Goal: Task Accomplishment & Management: Use online tool/utility

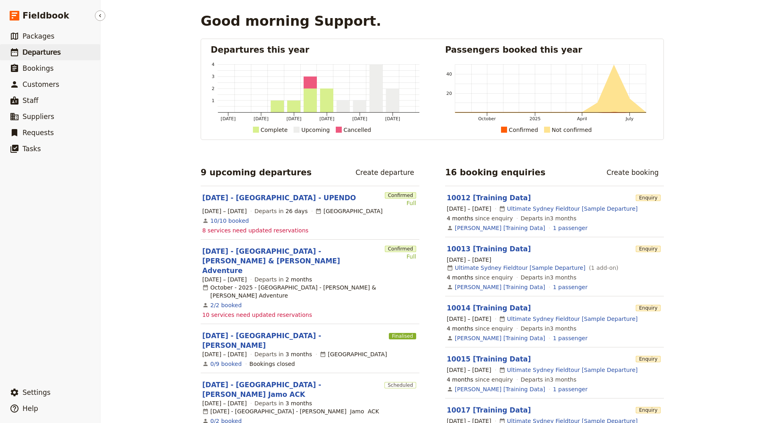
click at [51, 54] on span "Departures" at bounding box center [42, 52] width 38 height 8
select select "CREATED_AT"
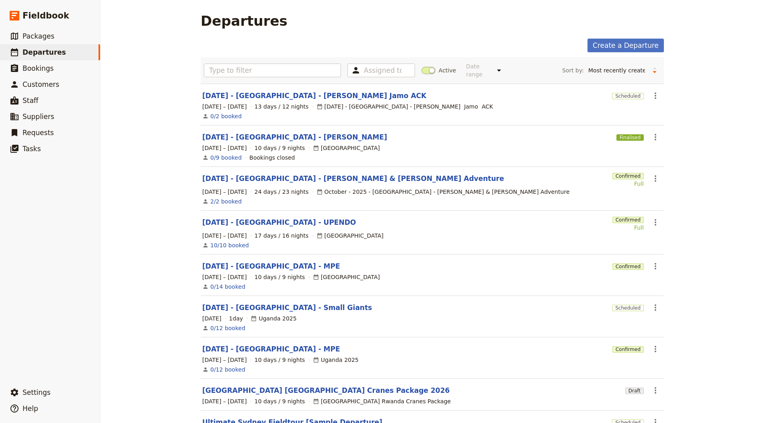
click at [424, 66] on div "Assigned to Active Date range This week Next week This month Next month This ye…" at bounding box center [432, 70] width 457 height 20
click at [426, 70] on span at bounding box center [428, 70] width 14 height 7
click at [421, 66] on input "Active" at bounding box center [421, 66] width 0 height 0
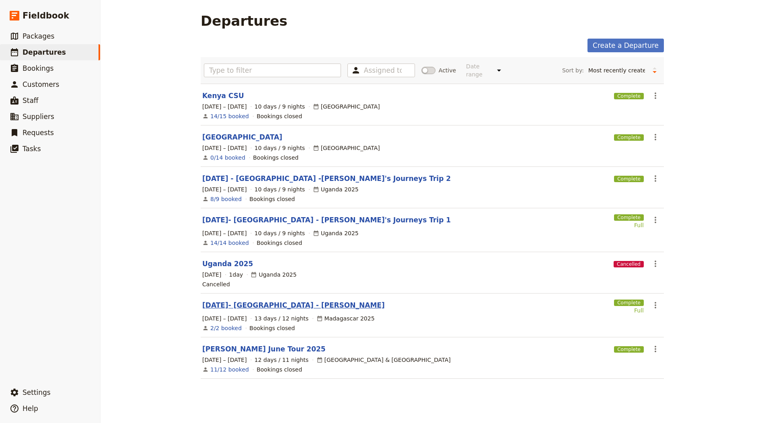
click at [237, 301] on link "[DATE]- [GEOGRAPHIC_DATA] - [PERSON_NAME]" at bounding box center [293, 305] width 182 height 10
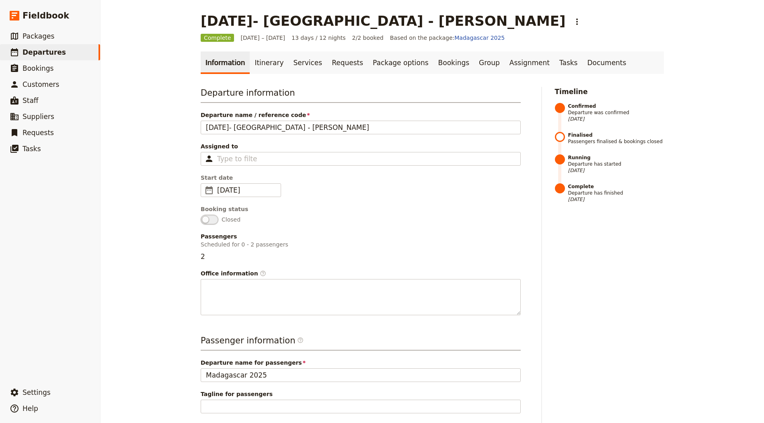
click at [577, 76] on div "Information Itinerary Services Requests Package options Bookings Group Assignme…" at bounding box center [432, 296] width 463 height 490
click at [582, 65] on link "Documents" at bounding box center [606, 62] width 49 height 23
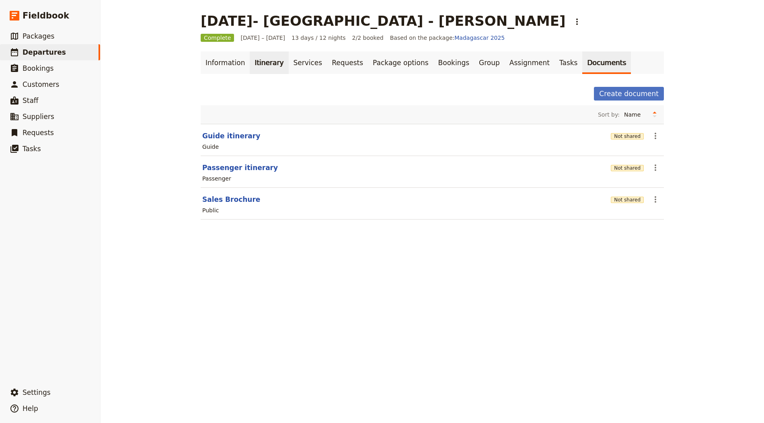
click at [250, 70] on link "Itinerary" at bounding box center [269, 62] width 39 height 23
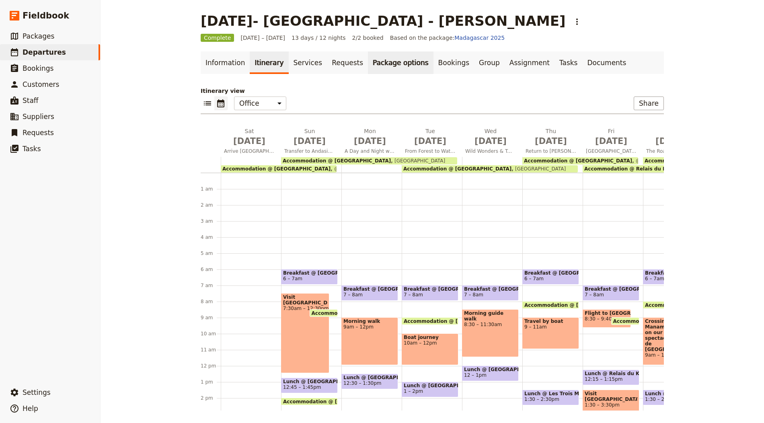
scroll to position [88, 0]
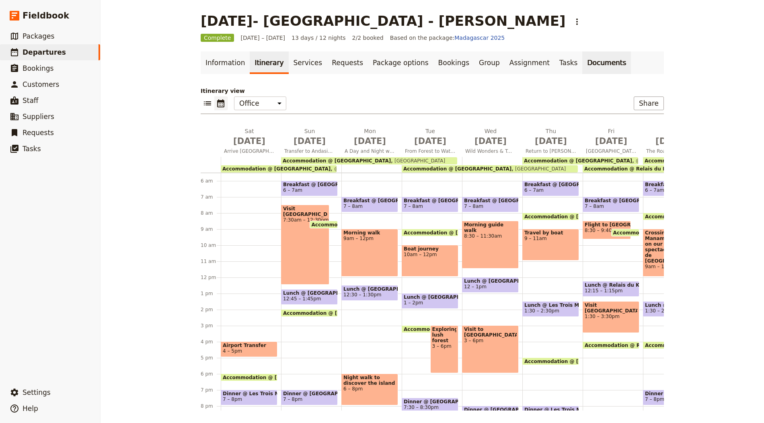
click at [582, 61] on link "Documents" at bounding box center [606, 62] width 49 height 23
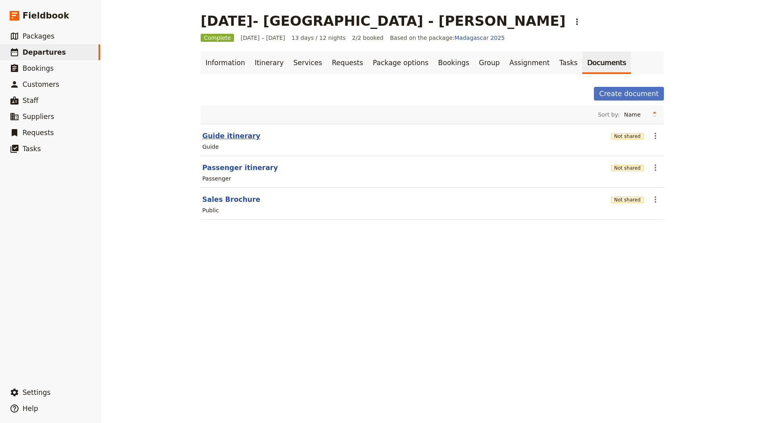
click at [238, 133] on button "Guide itinerary" at bounding box center [231, 136] width 58 height 10
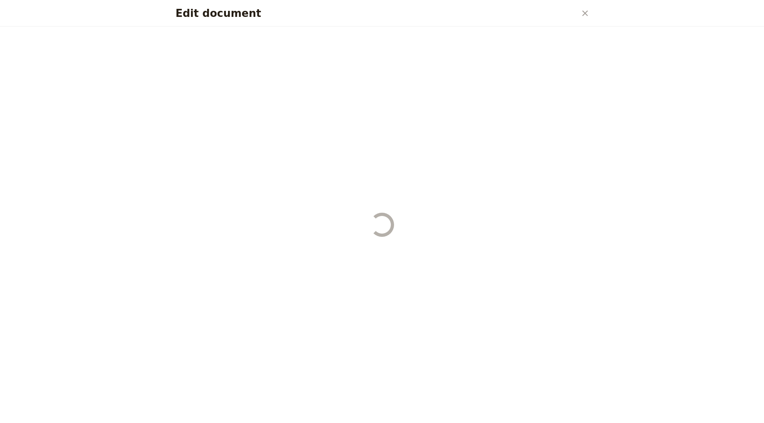
select select "STAFF"
select select "RUN_SHEET"
select select "DEFAULT"
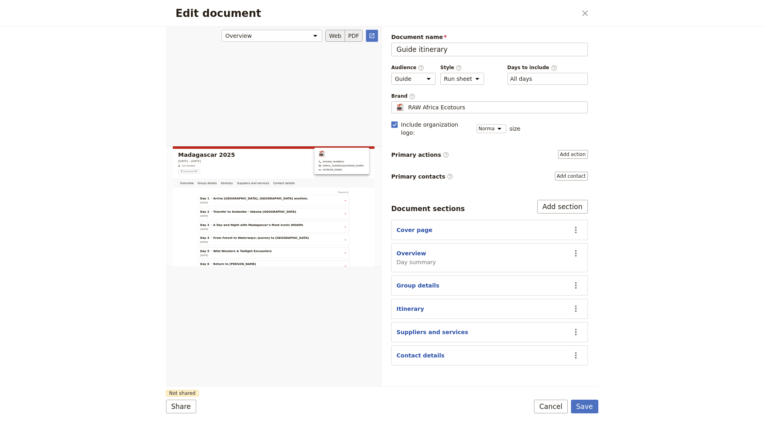
click at [359, 32] on button "PDF" at bounding box center [354, 36] width 18 height 12
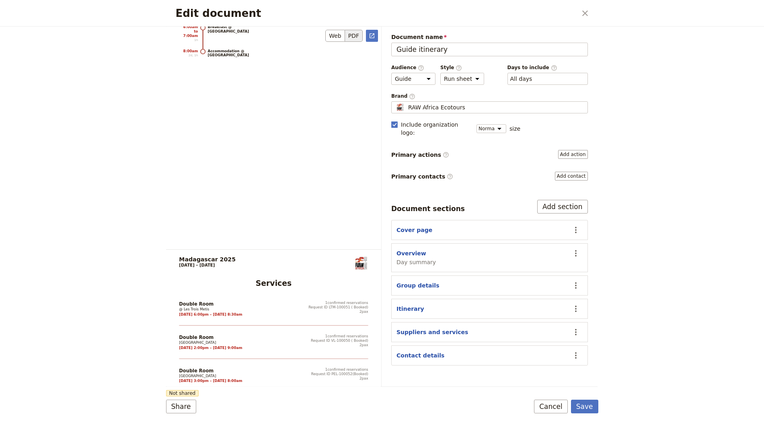
scroll to position [7147, 0]
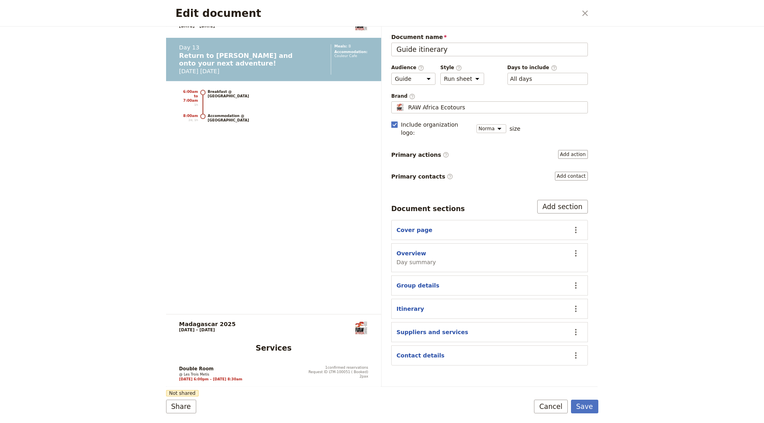
click at [577, 33] on span "Document name" at bounding box center [489, 37] width 197 height 8
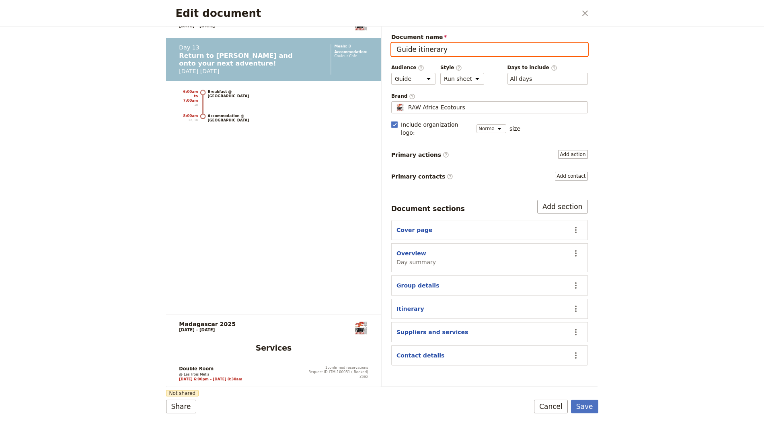
click at [577, 43] on input "Guide itinerary" at bounding box center [489, 50] width 197 height 14
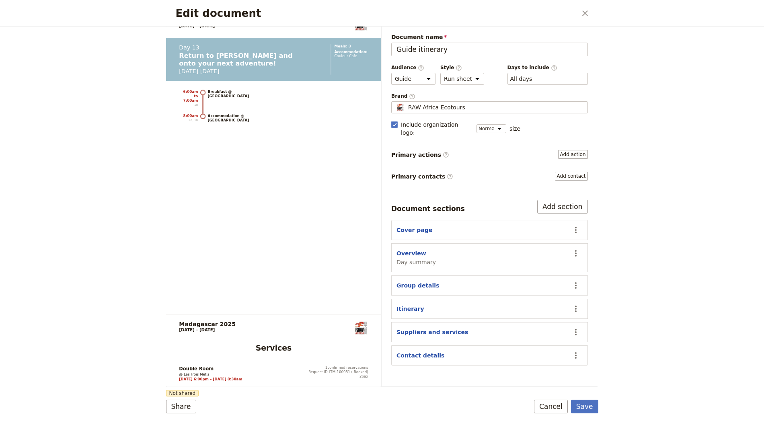
click at [577, 18] on div "Edit document ​" at bounding box center [382, 13] width 432 height 27
click at [585, 14] on icon "Close dialog" at bounding box center [585, 13] width 10 height 10
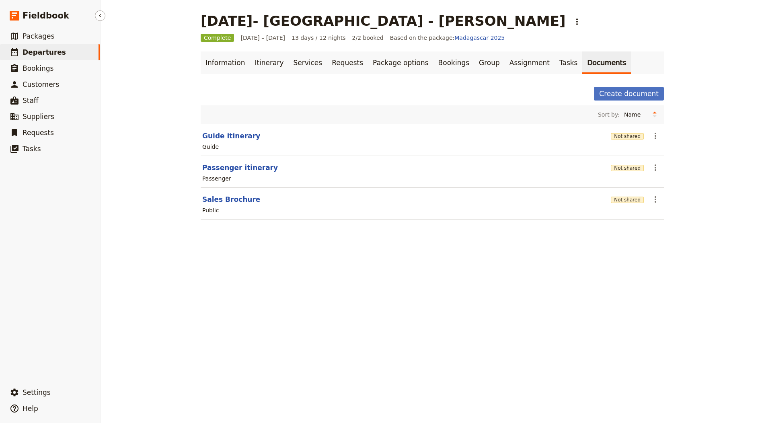
click at [35, 54] on span "Departures" at bounding box center [44, 52] width 43 height 8
select select "CREATED_AT"
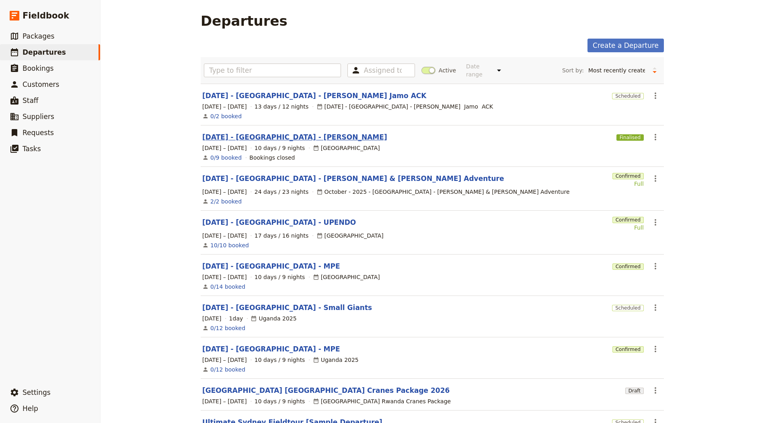
click at [287, 138] on link "[DATE] - [GEOGRAPHIC_DATA] - [PERSON_NAME]" at bounding box center [294, 137] width 185 height 10
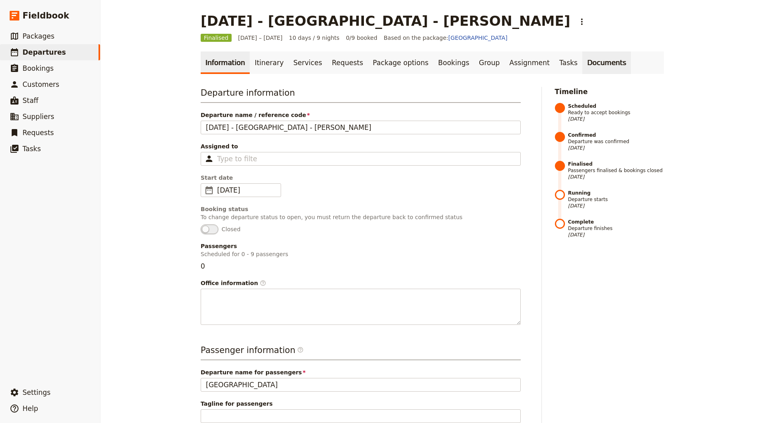
click at [582, 72] on link "Documents" at bounding box center [606, 62] width 49 height 23
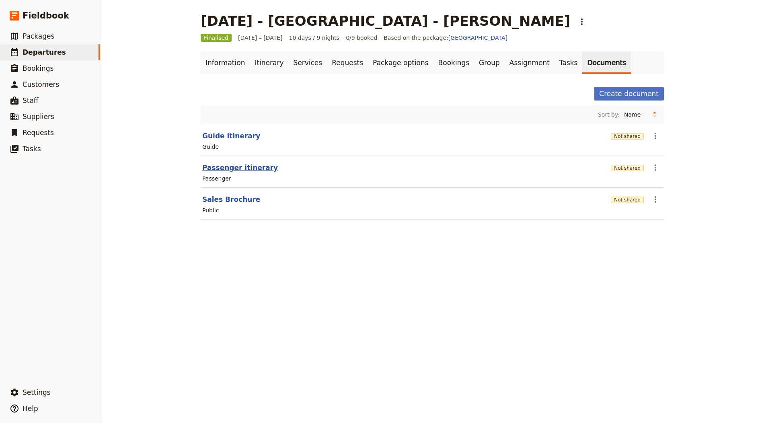
click at [243, 169] on button "Passenger itinerary" at bounding box center [240, 168] width 76 height 10
select select "PASSENGER"
select select "RUN_SHEET"
select select "DEFAULT"
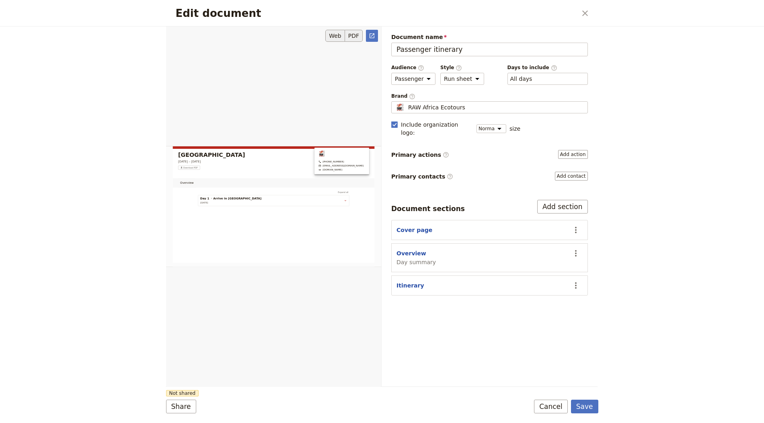
click at [356, 34] on button "PDF" at bounding box center [354, 36] width 18 height 12
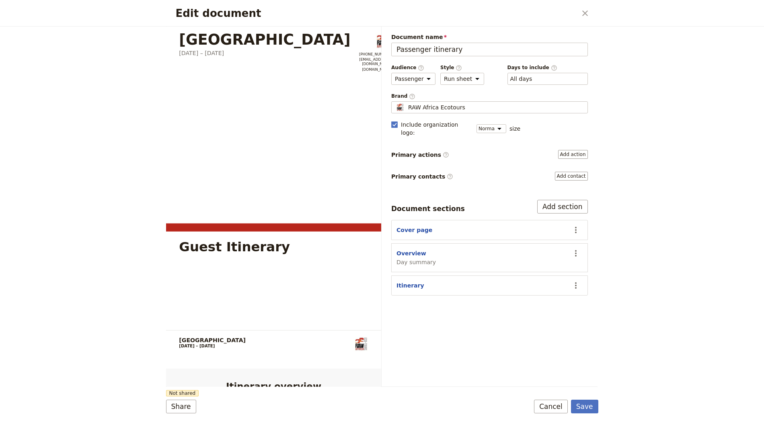
click at [591, 9] on div "Edit document ​" at bounding box center [382, 13] width 432 height 27
click at [598, 11] on div "Edit document ​ Kenya 14 – 23 November 2025 +61426963936 admin@rawafricaecotour…" at bounding box center [382, 211] width 764 height 423
click at [582, 11] on icon "Close dialog" at bounding box center [585, 13] width 10 height 10
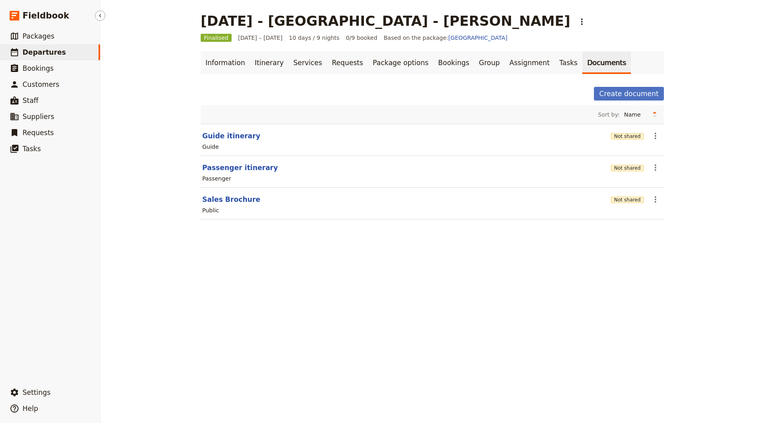
click at [79, 50] on link "​ Departures" at bounding box center [50, 52] width 100 height 16
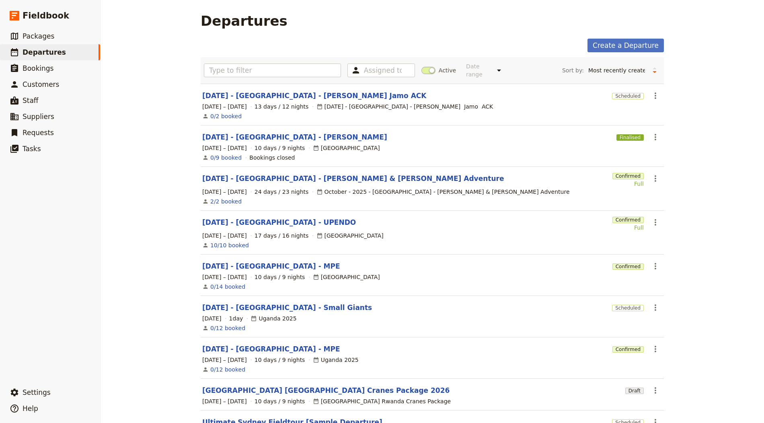
click at [426, 70] on span at bounding box center [428, 70] width 14 height 7
click at [421, 66] on input "Active" at bounding box center [421, 66] width 0 height 0
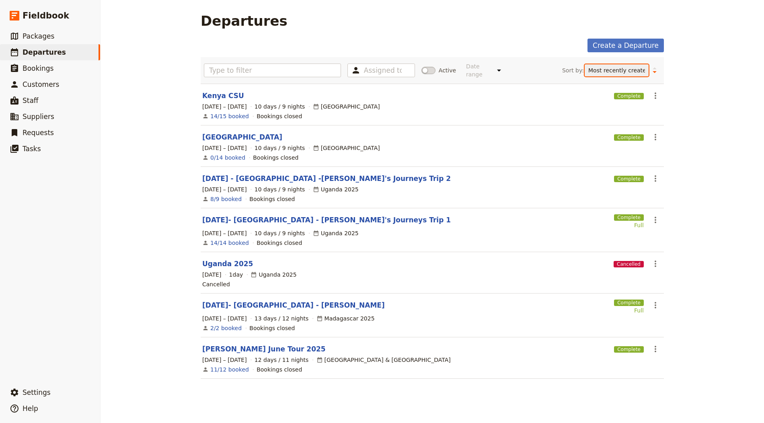
click at [607, 69] on select "Start date Name Status Most recently updated Most recently created" at bounding box center [616, 70] width 64 height 12
select select "START_DATE"
click at [615, 64] on select "Start date Name Status Most recently updated Most recently created" at bounding box center [616, 70] width 64 height 12
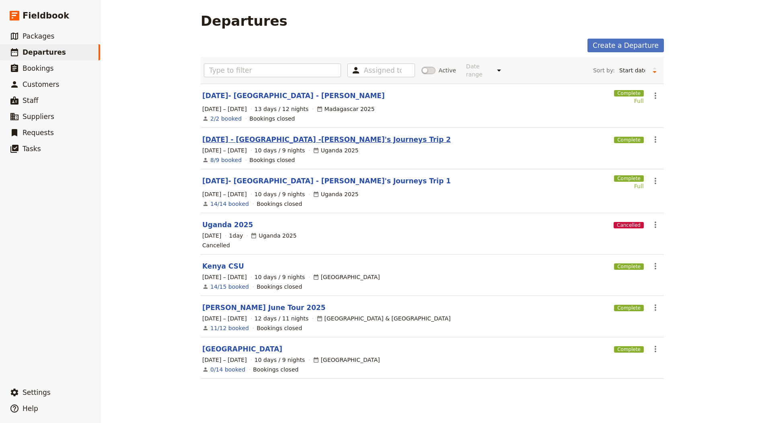
click at [312, 139] on link "AUG 2025 - UGANDA -Janet's Journeys Trip 2" at bounding box center [326, 140] width 248 height 10
click at [299, 178] on link "[DATE]- [GEOGRAPHIC_DATA] - [PERSON_NAME]'s Journeys Trip 1" at bounding box center [326, 181] width 248 height 10
click at [426, 67] on span at bounding box center [428, 70] width 14 height 7
click at [421, 66] on input "Active" at bounding box center [421, 66] width 0 height 0
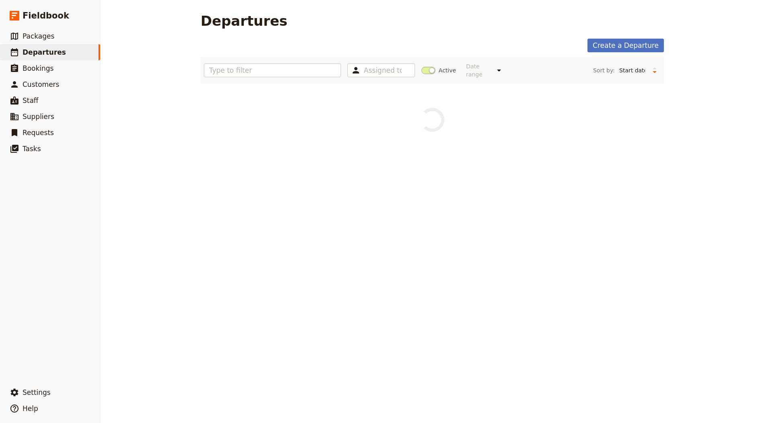
click at [426, 67] on span at bounding box center [428, 70] width 14 height 7
click at [421, 66] on input "Active" at bounding box center [421, 66] width 0 height 0
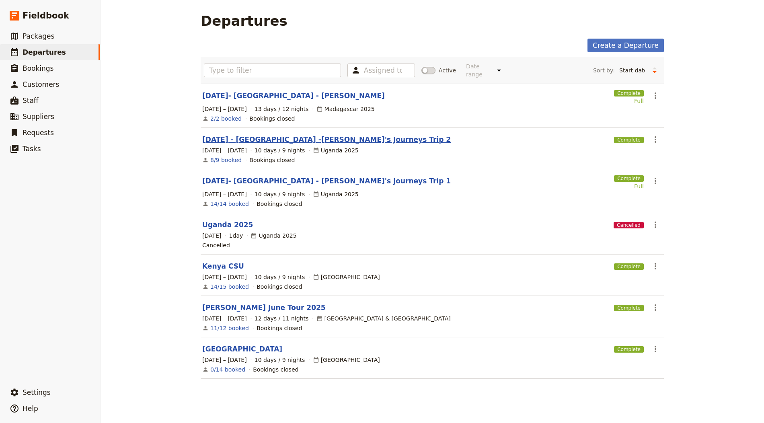
click at [274, 140] on link "AUG 2025 - UGANDA -Janet's Journeys Trip 2" at bounding box center [326, 140] width 248 height 10
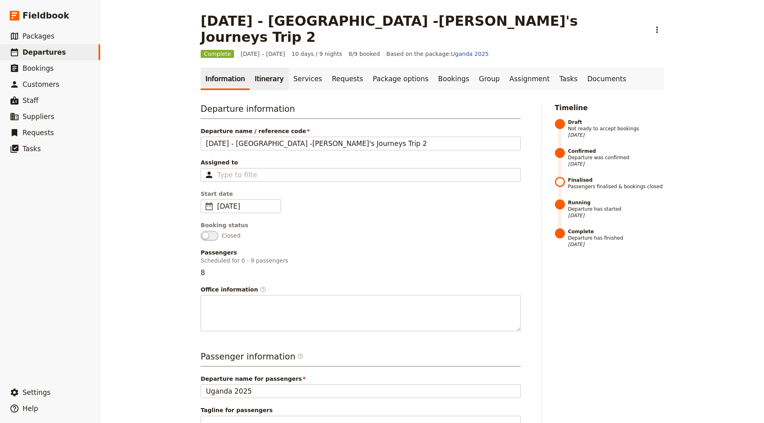
click at [257, 68] on link "Itinerary" at bounding box center [269, 79] width 39 height 23
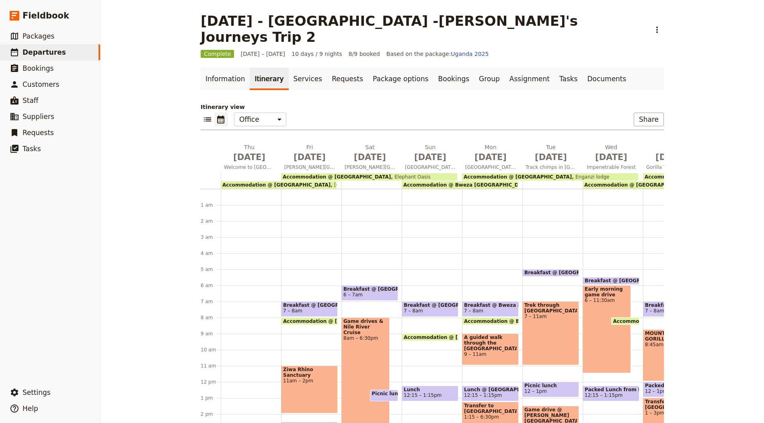
scroll to position [72, 0]
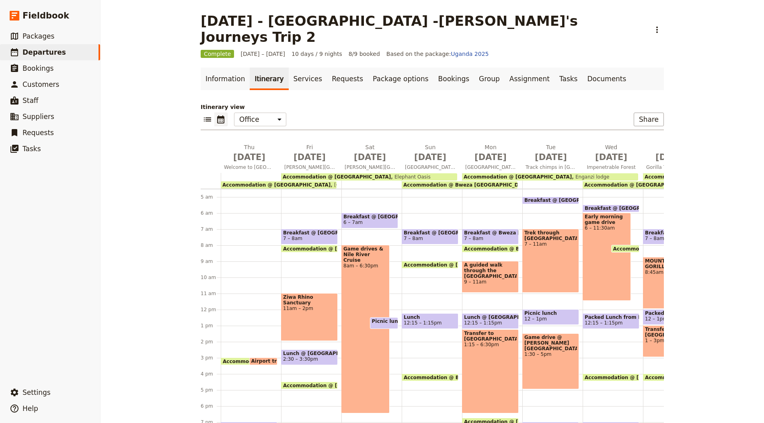
click at [303, 293] on div "Ziwa Rhino Sanctuary 11am – 2pm" at bounding box center [309, 317] width 57 height 48
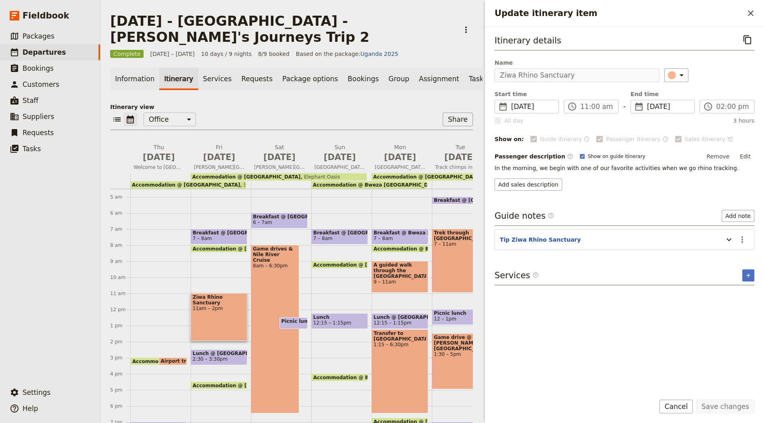
click at [229, 236] on span "7 – 8am" at bounding box center [219, 239] width 53 height 6
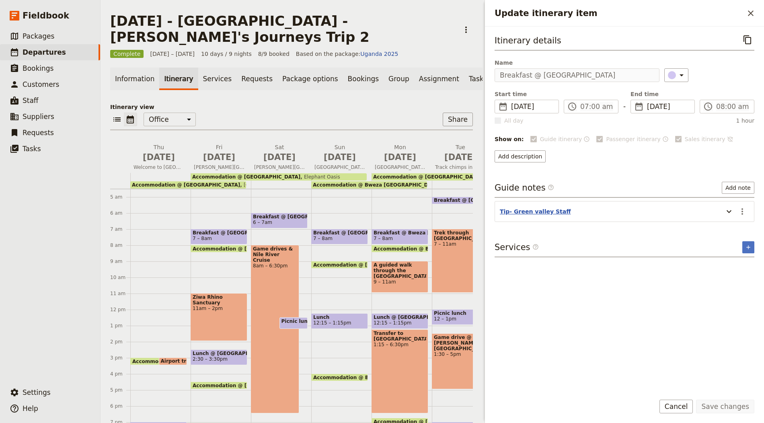
click at [528, 207] on button "Tip- Green valley Staff" at bounding box center [535, 211] width 71 height 8
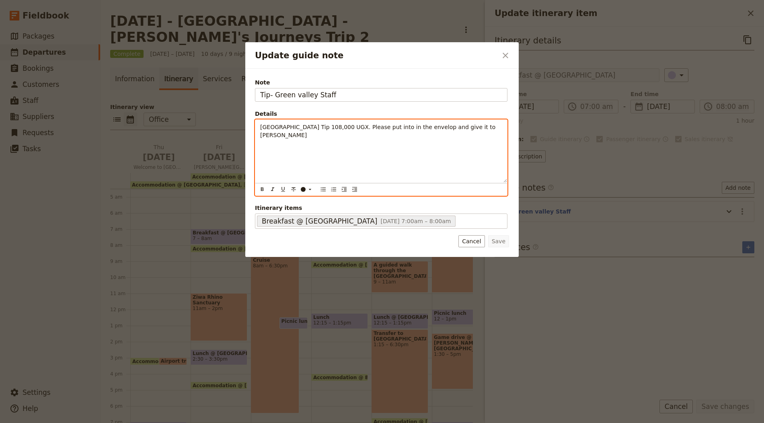
click at [404, 127] on span "Green Valley Guest House Tip 108,000 UGX. Please put into in the envelop and gi…" at bounding box center [378, 131] width 237 height 14
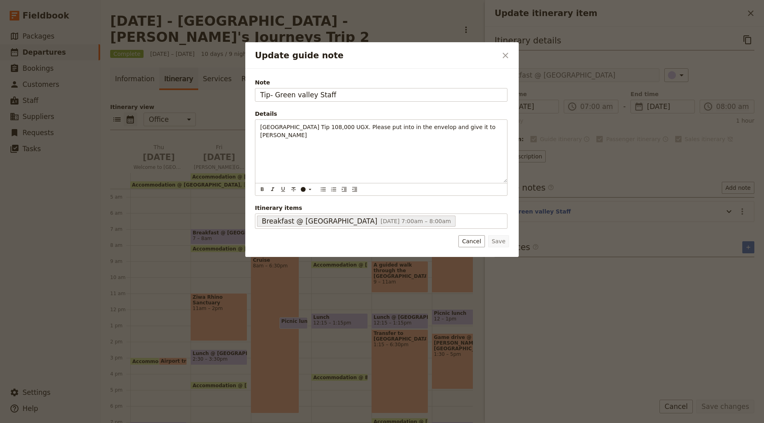
click at [506, 47] on div "Update guide note ​" at bounding box center [381, 55] width 273 height 27
click at [506, 51] on icon "Close dialog" at bounding box center [505, 56] width 10 height 10
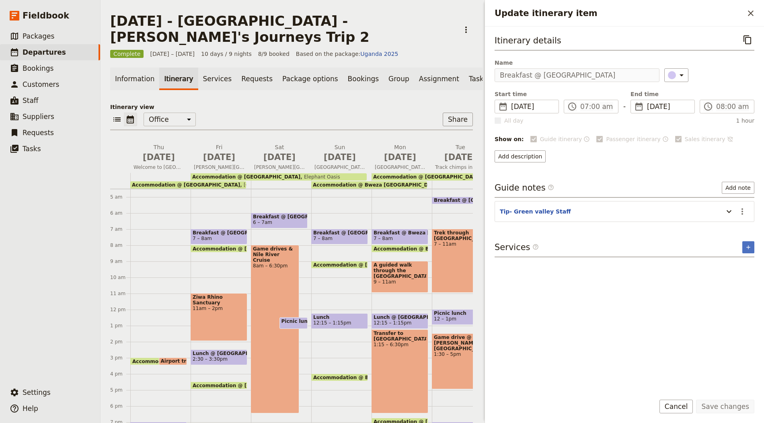
click at [455, 10] on main "AUG 2025 - UGANDA -Janet's Journeys Trip 2 ​ Complete 7 – 16 Aug 2025 10 days /…" at bounding box center [291, 219] width 382 height 439
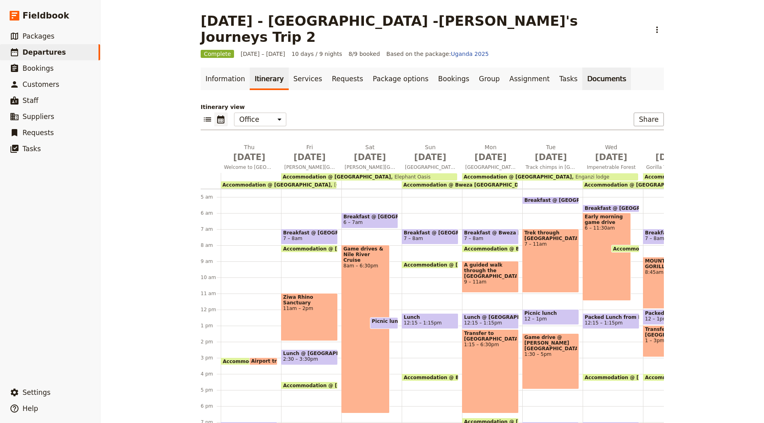
click at [582, 68] on link "Documents" at bounding box center [606, 79] width 49 height 23
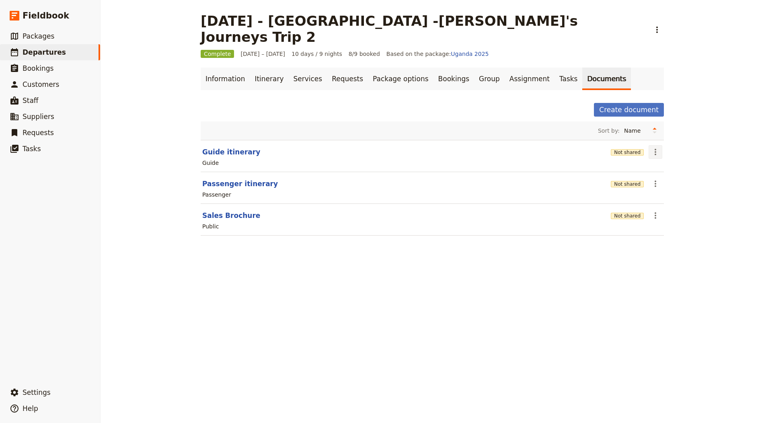
click at [654, 147] on icon "Actions" at bounding box center [655, 152] width 10 height 10
click at [668, 153] on span "Share" at bounding box center [662, 152] width 16 height 8
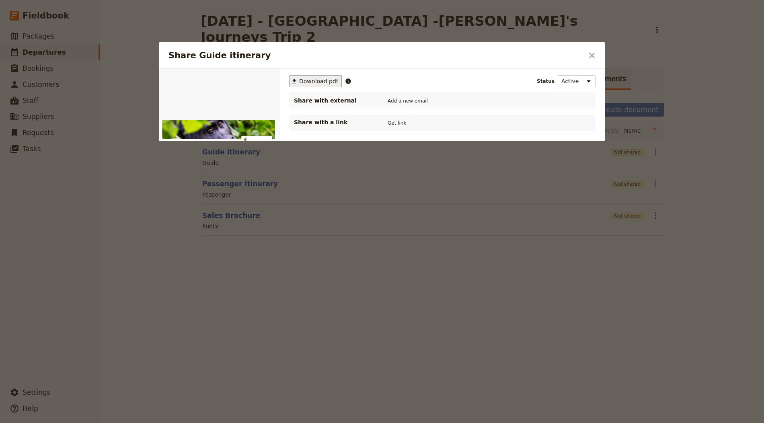
click at [320, 86] on button "​ Download pdf" at bounding box center [315, 81] width 53 height 12
click at [568, 25] on div at bounding box center [382, 211] width 764 height 423
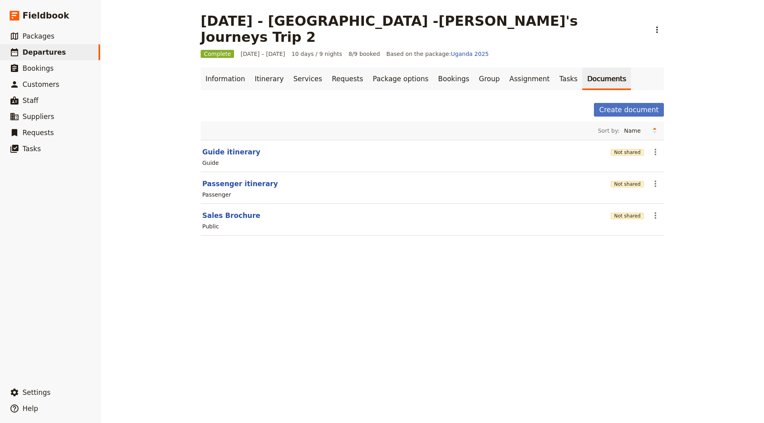
click at [618, 8] on main "AUG 2025 - UGANDA -Janet's Journeys Trip 2 ​ Complete 7 – 16 Aug 2025 10 days /…" at bounding box center [432, 129] width 482 height 258
click at [222, 147] on button "Guide itinerary" at bounding box center [231, 152] width 58 height 10
select select "STAFF"
select select "RUN_SHEET"
select select "DEFAULT"
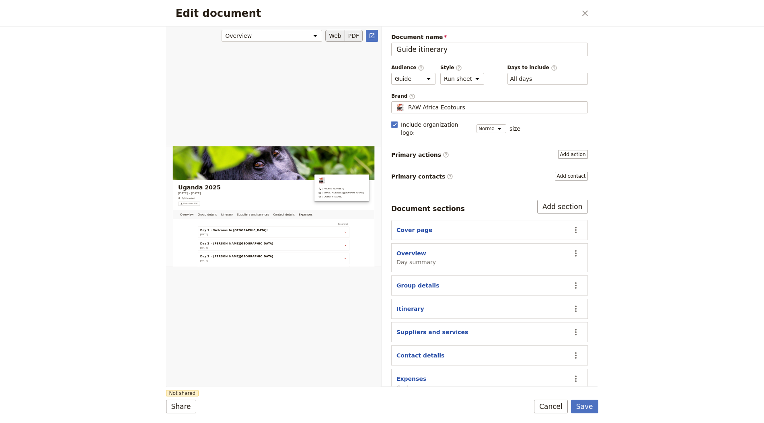
click at [357, 30] on button "PDF" at bounding box center [354, 36] width 18 height 12
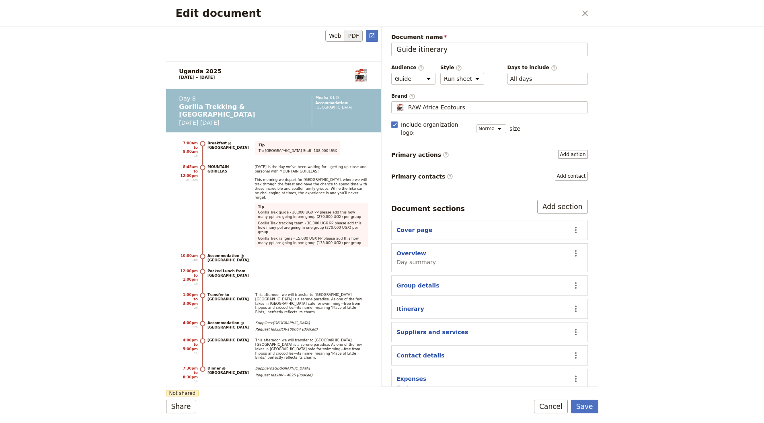
scroll to position [4820, 0]
drag, startPoint x: 343, startPoint y: 146, endPoint x: 252, endPoint y: 121, distance: 94.2
click at [252, 164] on div "MOUNTAIN GORILLAS Today is the day we’ve been waiting for – getting up close an…" at bounding box center [287, 205] width 161 height 82
click at [332, 236] on span "Gorilla Trek rangers - 15,000 UGX PP please add this how many ppl are going in …" at bounding box center [309, 240] width 103 height 8
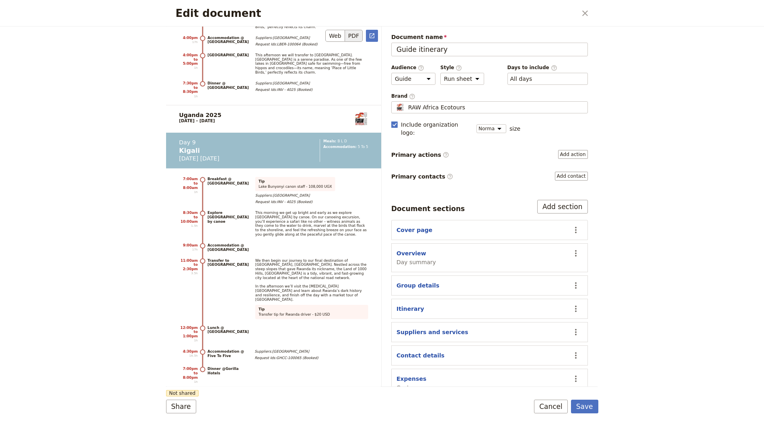
scroll to position [5148, 0]
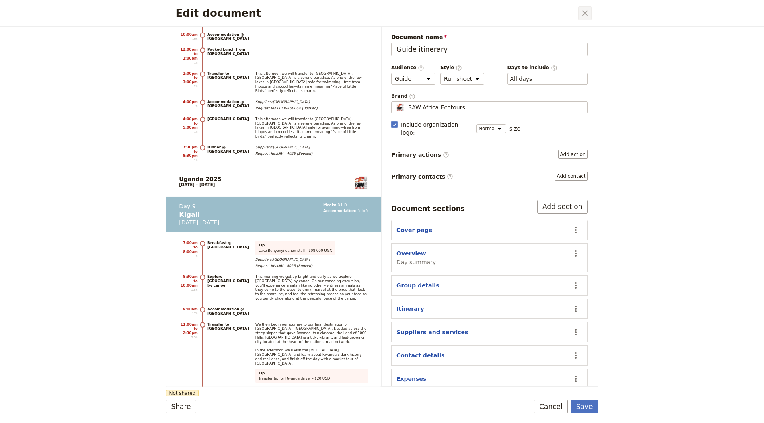
click at [590, 12] on button "​" at bounding box center [585, 13] width 14 height 14
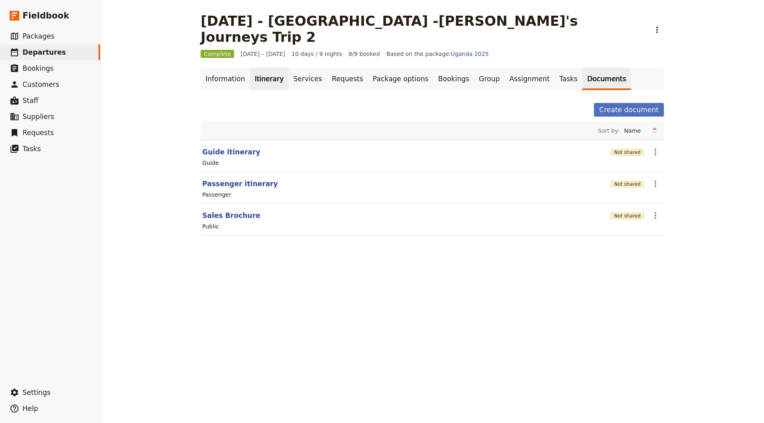
click at [266, 71] on link "Itinerary" at bounding box center [269, 79] width 39 height 23
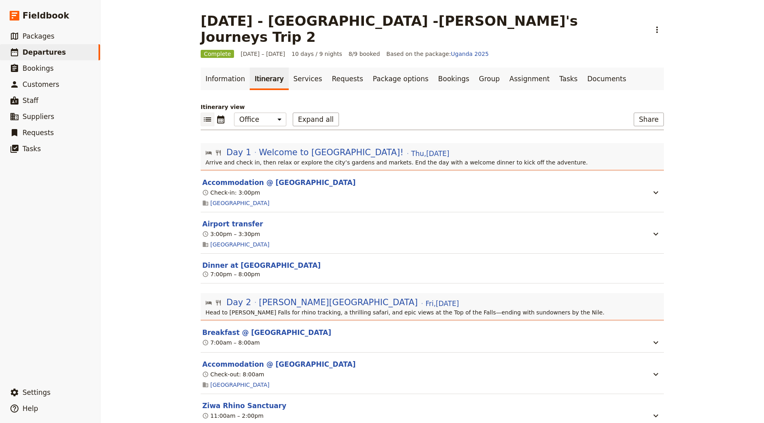
click at [235, 158] on p "Arrive and check in, then relax or explore the city’s gardens and markets. End …" at bounding box center [432, 162] width 455 height 8
click at [242, 146] on span "Day 1" at bounding box center [238, 152] width 25 height 12
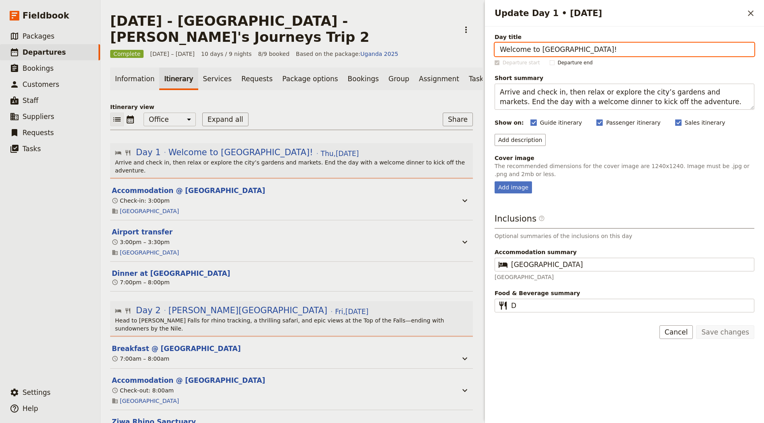
click at [321, 113] on div "​ ​ Office Guide Passenger Sales Expand all Share" at bounding box center [291, 122] width 363 height 18
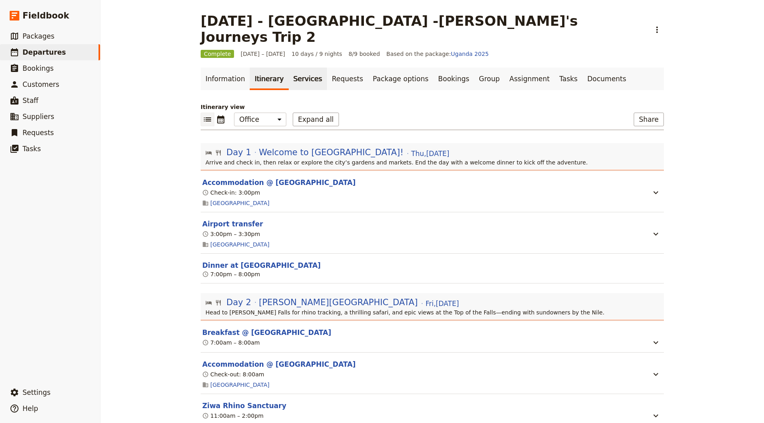
click at [298, 68] on link "Services" at bounding box center [308, 79] width 39 height 23
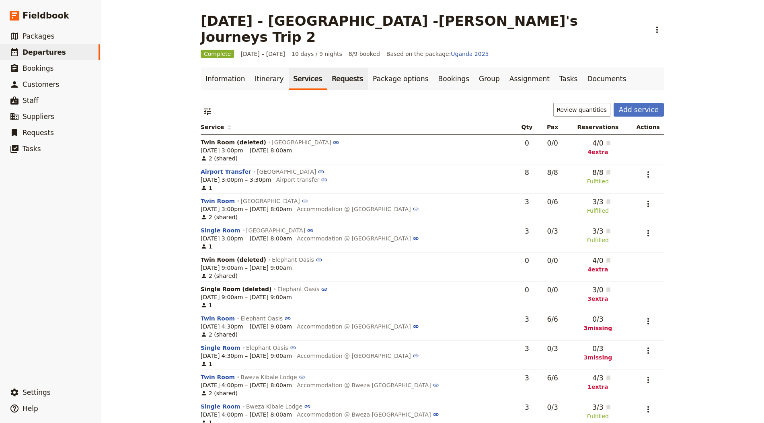
click at [330, 68] on link "Requests" at bounding box center [347, 79] width 41 height 23
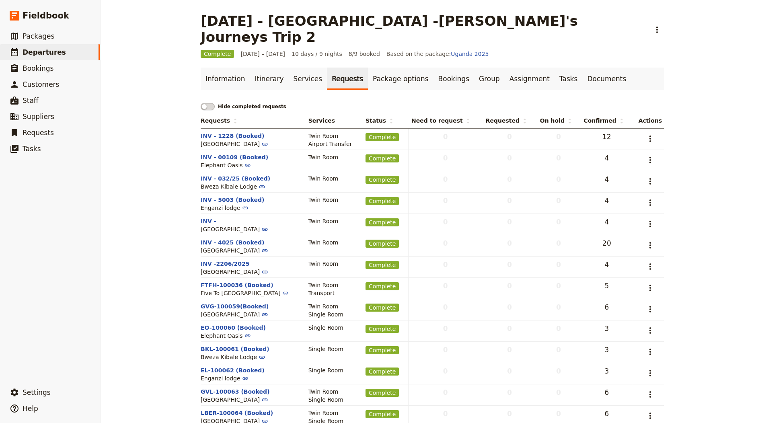
scroll to position [19, 0]
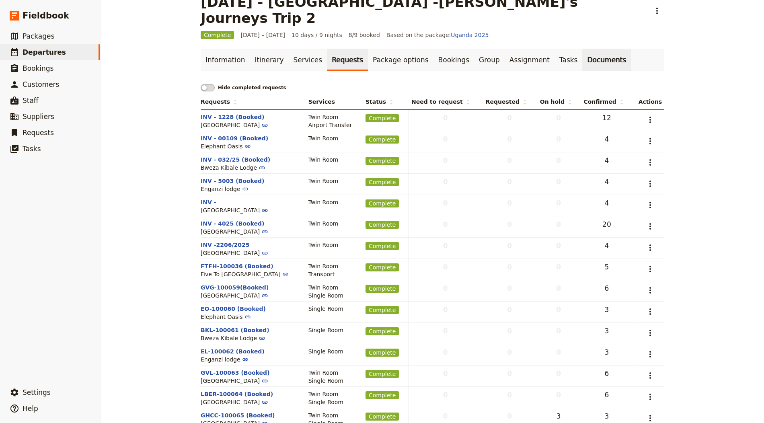
click at [582, 49] on link "Documents" at bounding box center [606, 60] width 49 height 23
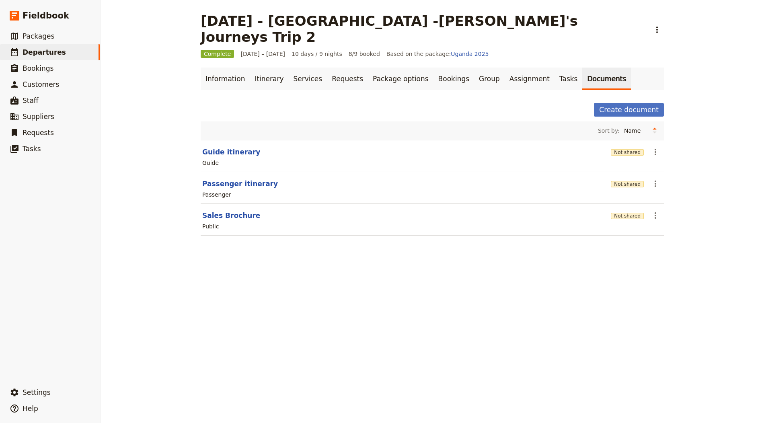
click at [222, 147] on button "Guide itinerary" at bounding box center [231, 152] width 58 height 10
select select "STAFF"
select select "RUN_SHEET"
select select "DEFAULT"
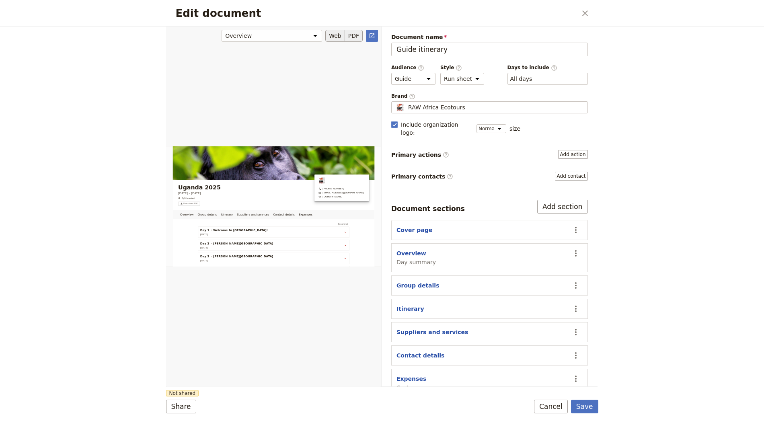
click at [353, 33] on button "PDF" at bounding box center [354, 36] width 18 height 12
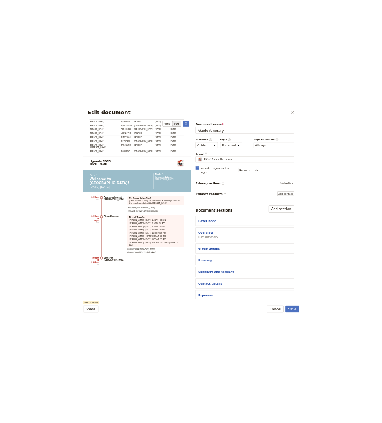
scroll to position [1581, 0]
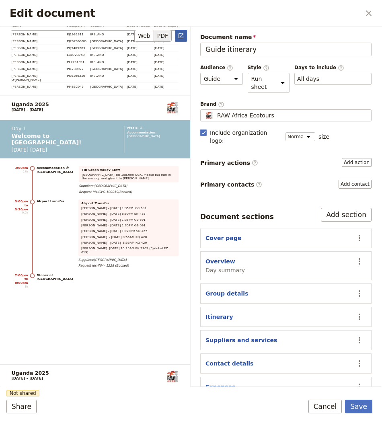
click at [183, 33] on icon "Open full preview" at bounding box center [180, 35] width 5 height 5
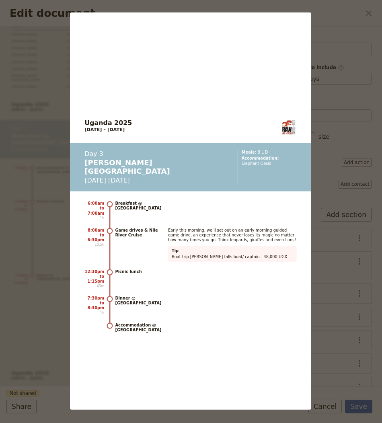
scroll to position [2468, 0]
click at [322, 28] on div "Uganda 2025 7 – 16 August 2025 +61426963936 admin@rawafricaecotours.com.au rawa…" at bounding box center [191, 211] width 382 height 423
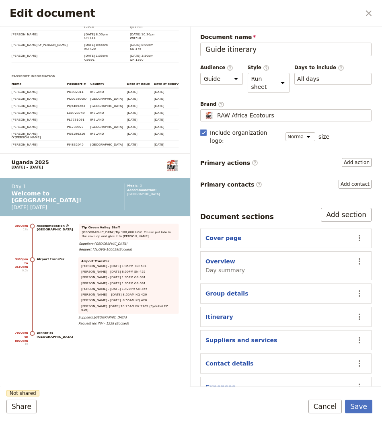
scroll to position [1457, 0]
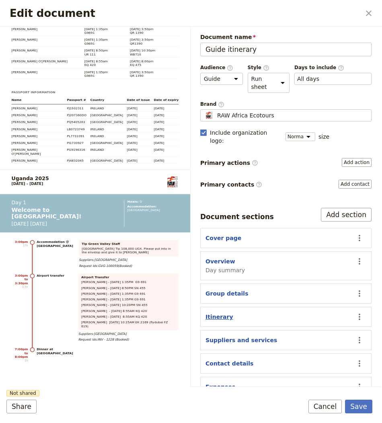
click at [221, 313] on button "Itinerary" at bounding box center [219, 317] width 28 height 8
select select "ITINERARY"
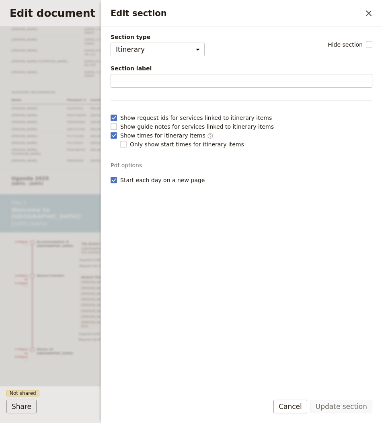
click at [162, 126] on span "Show guide notes for services linked to itinerary items" at bounding box center [197, 127] width 154 height 8
click at [111, 123] on input "Show guide notes for services linked to itinerary items" at bounding box center [110, 122] width 0 height 0
click at [162, 126] on span "Show guide notes for services linked to itinerary items" at bounding box center [197, 127] width 154 height 8
click at [111, 123] on input "Show guide notes for services linked to itinerary items" at bounding box center [110, 122] width 0 height 0
click at [162, 126] on span "Show guide notes for services linked to itinerary items" at bounding box center [197, 127] width 154 height 8
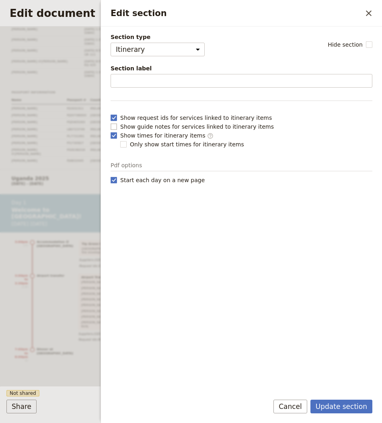
click at [111, 123] on input "Show guide notes for services linked to itinerary items" at bounding box center [110, 122] width 0 height 0
checkbox input "true"
click at [188, 144] on span "Only show start times for itinerary items" at bounding box center [187, 144] width 114 height 8
click at [120, 140] on input "Only show start times for itinerary items" at bounding box center [120, 140] width 0 height 0
click at [188, 144] on span "Only show start times for itinerary items" at bounding box center [187, 144] width 114 height 8
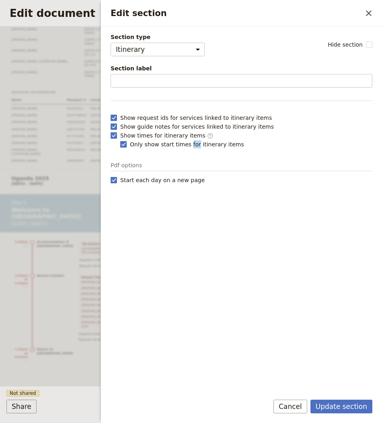
click at [120, 140] on input "Only show start times for itinerary items" at bounding box center [120, 140] width 0 height 0
checkbox input "false"
click at [157, 182] on span "Start each day on a new page" at bounding box center [162, 180] width 84 height 8
click at [111, 176] on input "Start each day on a new page" at bounding box center [110, 176] width 0 height 0
checkbox input "false"
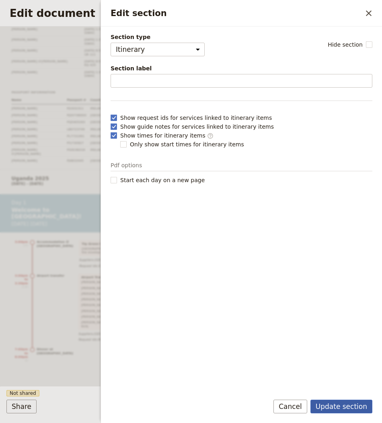
click at [339, 407] on button "Update section" at bounding box center [341, 407] width 62 height 14
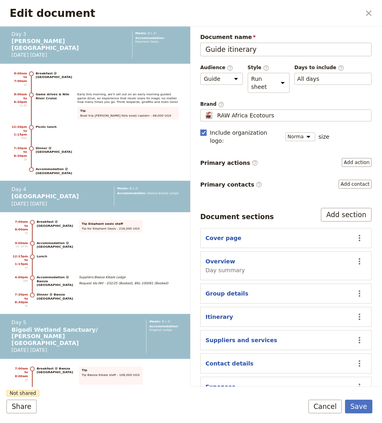
scroll to position [2305, 0]
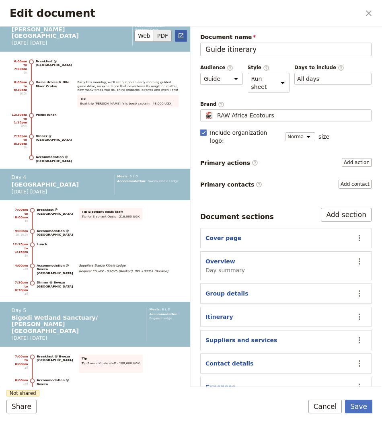
click at [181, 31] on button "​" at bounding box center [181, 36] width 12 height 12
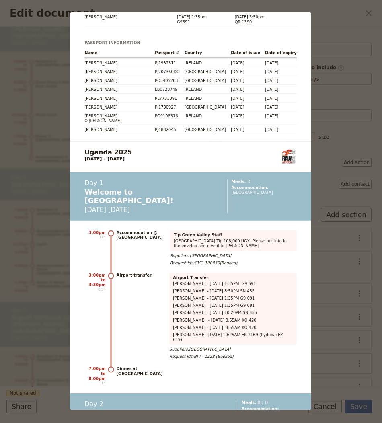
scroll to position [1488, 0]
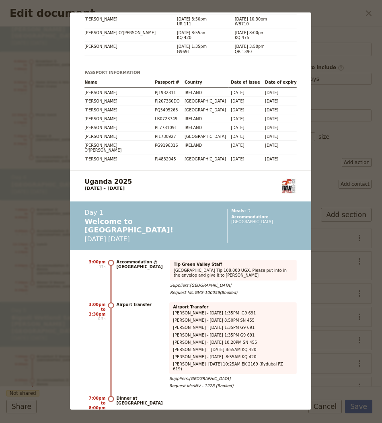
click at [367, 118] on div "Uganda 2025 7 – 16 August 2025 +61426963936 admin@rawafricaecotours.com.au rawa…" at bounding box center [191, 211] width 382 height 423
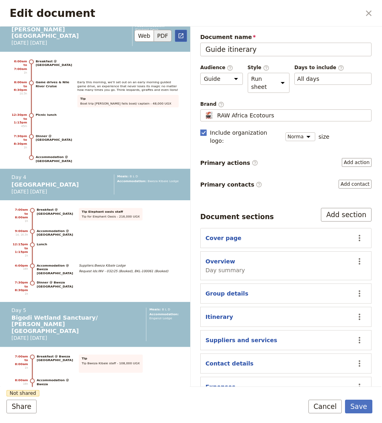
click at [179, 33] on icon "Open full preview" at bounding box center [180, 35] width 5 height 5
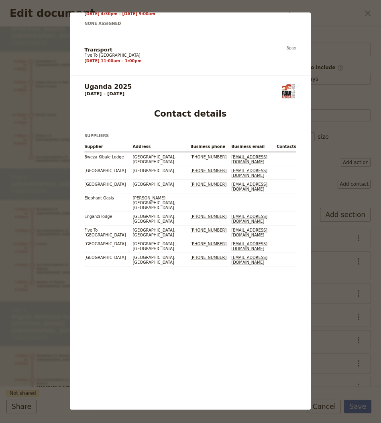
scroll to position [6542, 0]
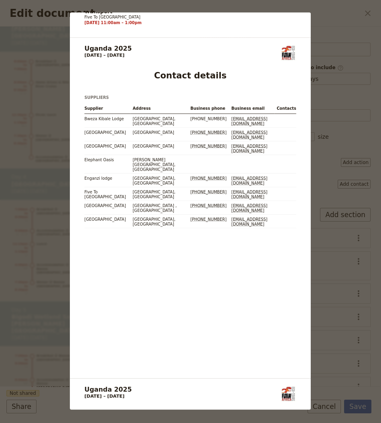
click at [343, 384] on div "Uganda 2025 7 – 16 August 2025 +61426963936 admin@rawafricaecotours.com.au rawa…" at bounding box center [190, 211] width 381 height 423
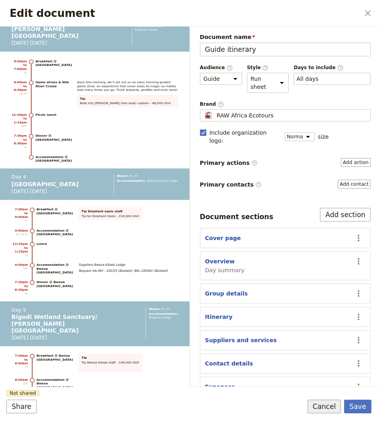
click at [325, 409] on button "Cancel" at bounding box center [325, 407] width 34 height 14
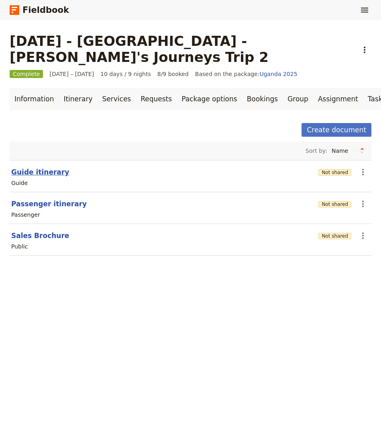
click at [42, 167] on button "Guide itinerary" at bounding box center [40, 172] width 58 height 10
select select "STAFF"
select select "RUN_SHEET"
select select "DEFAULT"
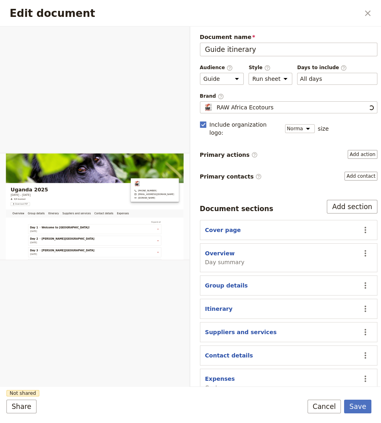
scroll to position [0, 0]
click at [220, 305] on button "Itinerary" at bounding box center [219, 309] width 28 height 8
select select "ITINERARY"
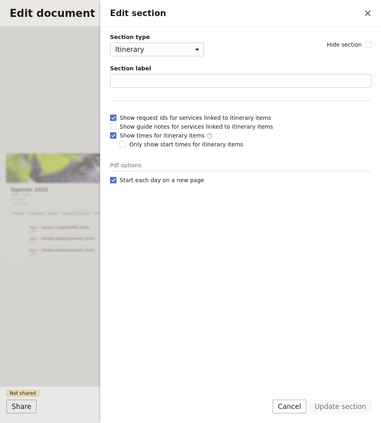
click at [161, 180] on span "Start each day on a new page" at bounding box center [162, 180] width 84 height 8
click at [110, 176] on input "Start each day on a new page" at bounding box center [110, 176] width 0 height 0
checkbox input "false"
click at [335, 407] on button "Update section" at bounding box center [341, 407] width 62 height 14
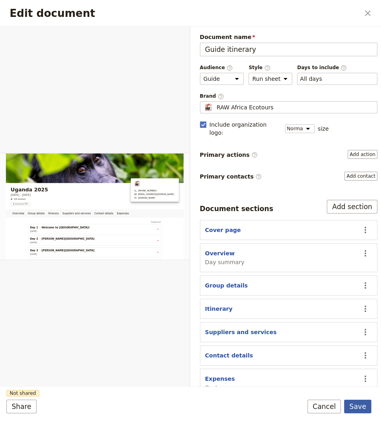
click at [357, 406] on button "Save" at bounding box center [357, 407] width 27 height 14
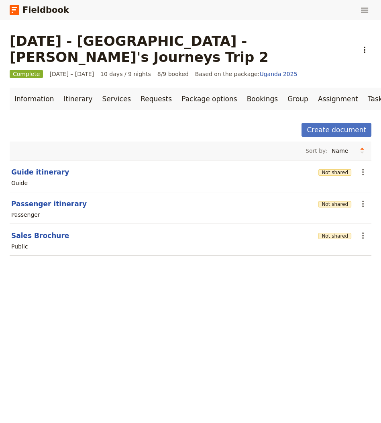
click at [361, 160] on section "Guide itinerary Not shared ​ Guide" at bounding box center [191, 176] width 362 height 32
click at [363, 169] on icon "Actions" at bounding box center [364, 172] width 2 height 6
click at [326, 177] on span "Share" at bounding box center [317, 177] width 16 height 8
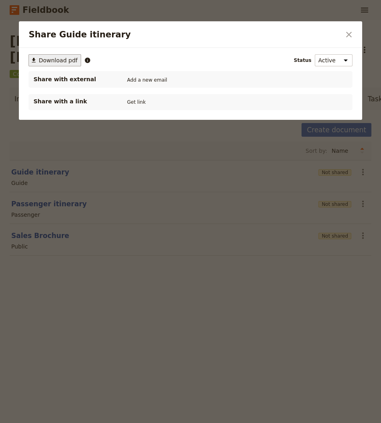
click at [55, 59] on span "Download pdf" at bounding box center [58, 60] width 39 height 8
click at [276, 259] on div at bounding box center [190, 211] width 381 height 423
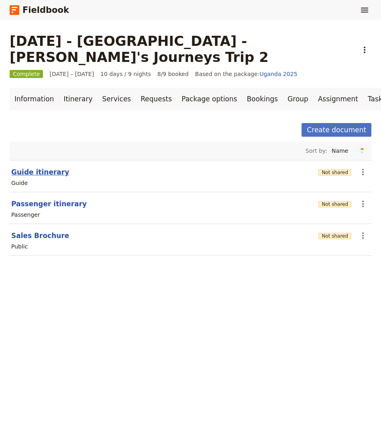
click at [48, 167] on button "Guide itinerary" at bounding box center [40, 172] width 58 height 10
select select "STAFF"
select select "RUN_SHEET"
select select "DEFAULT"
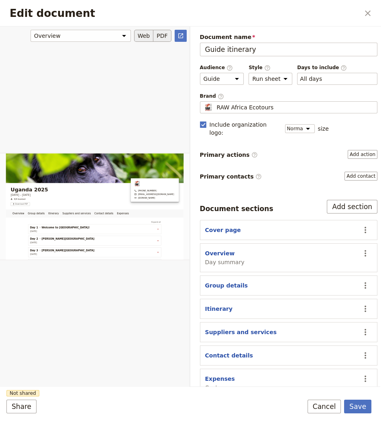
click at [167, 35] on button "PDF" at bounding box center [163, 36] width 18 height 12
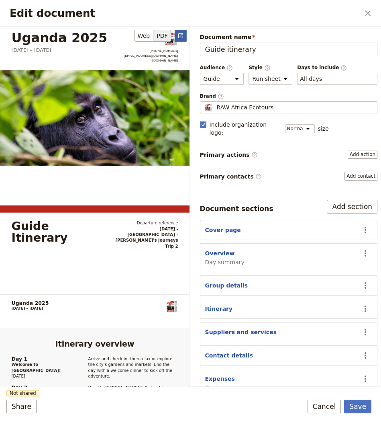
click at [176, 35] on button "​" at bounding box center [181, 36] width 12 height 12
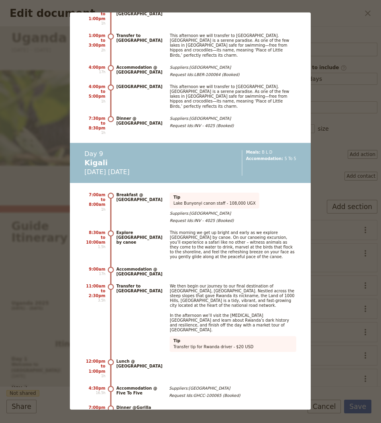
scroll to position [3852, 0]
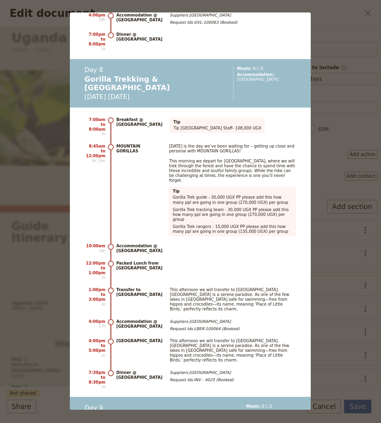
click at [361, 80] on div "Uganda 2025 7 – 16 August 2025 +61426963936 admin@rawafricaecotours.com.au rawa…" at bounding box center [190, 211] width 381 height 423
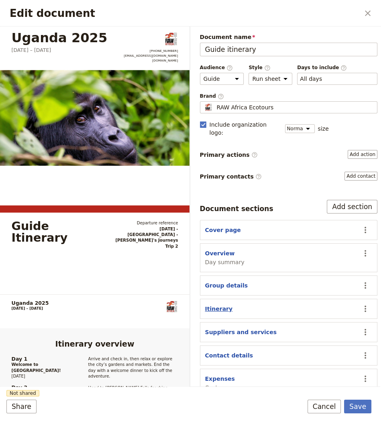
click at [217, 305] on button "Itinerary" at bounding box center [219, 309] width 28 height 8
select select "ITINERARY"
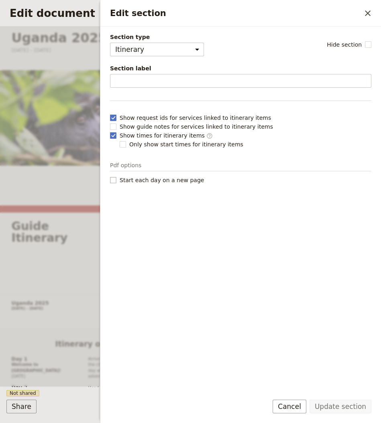
click at [151, 179] on span "Start each day on a new page" at bounding box center [162, 180] width 84 height 8
click at [110, 176] on input "Start each day on a new page" at bounding box center [110, 176] width 0 height 0
checkbox input "true"
click at [324, 407] on button "Update section" at bounding box center [341, 407] width 62 height 14
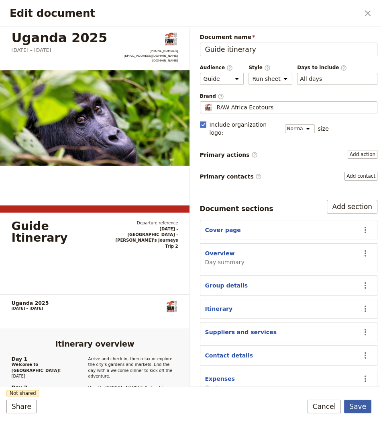
click at [353, 406] on button "Save" at bounding box center [357, 407] width 27 height 14
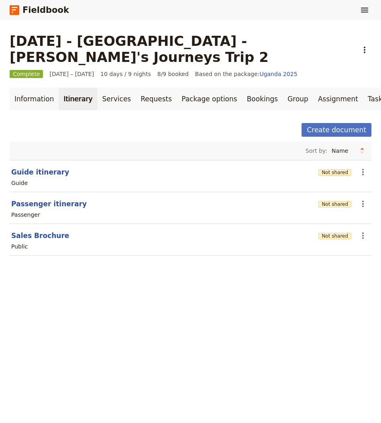
click at [65, 91] on link "Itinerary" at bounding box center [78, 99] width 39 height 23
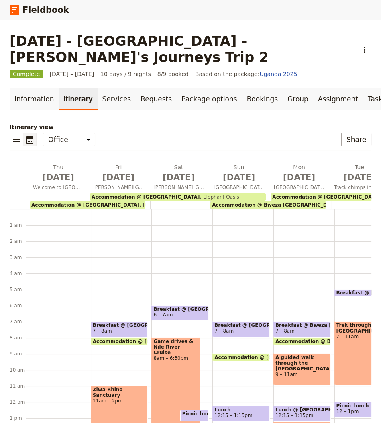
scroll to position [72, 0]
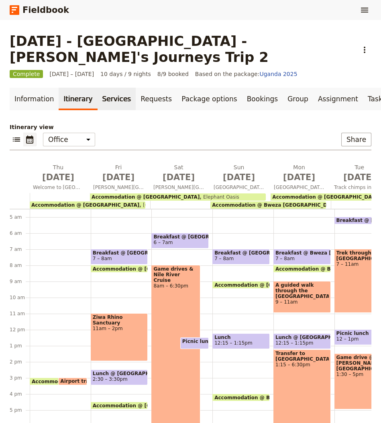
click at [108, 88] on link "Services" at bounding box center [117, 99] width 39 height 23
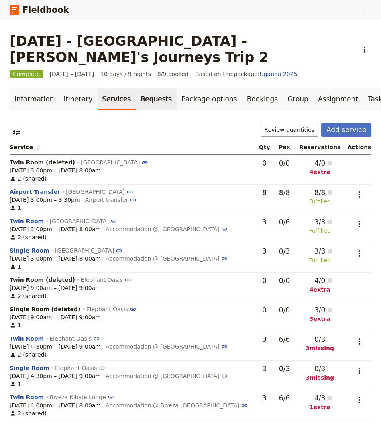
click at [136, 88] on link "Requests" at bounding box center [156, 99] width 41 height 23
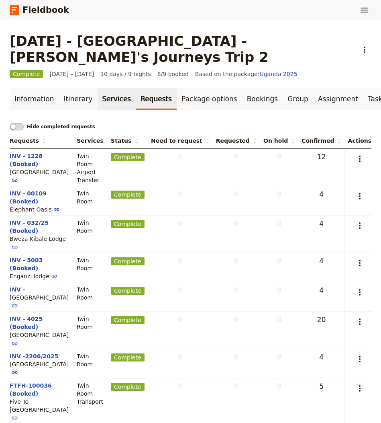
click at [107, 88] on link "Services" at bounding box center [117, 99] width 39 height 23
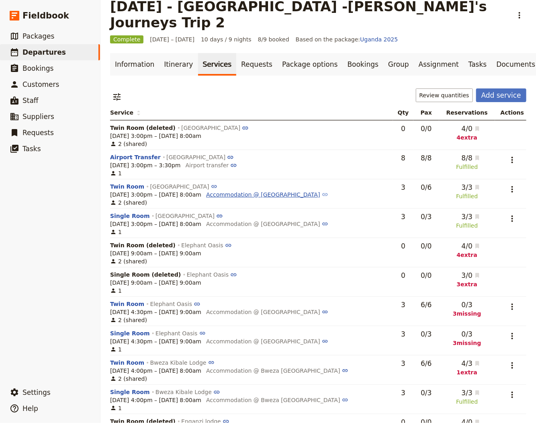
scroll to position [20, 0]
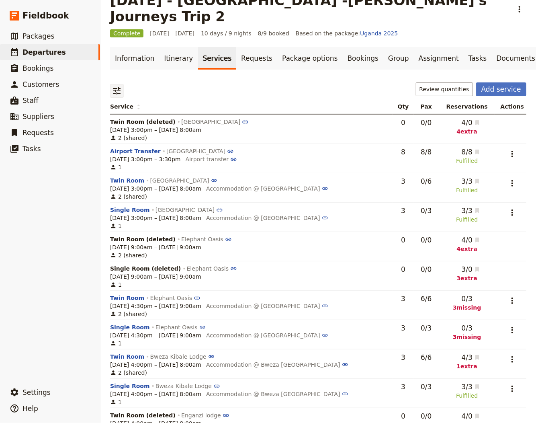
click at [114, 87] on icon "Filter reservations" at bounding box center [116, 90] width 7 height 7
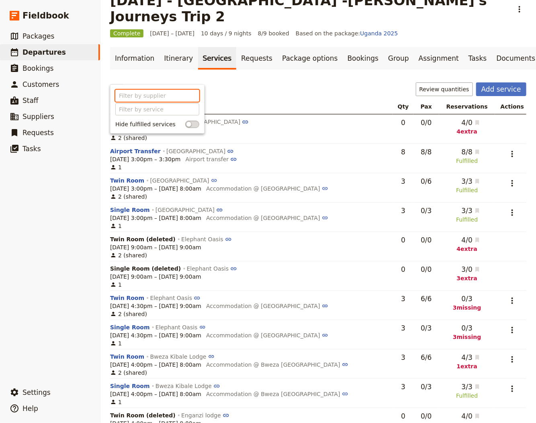
click at [155, 95] on input "text" at bounding box center [157, 96] width 84 height 12
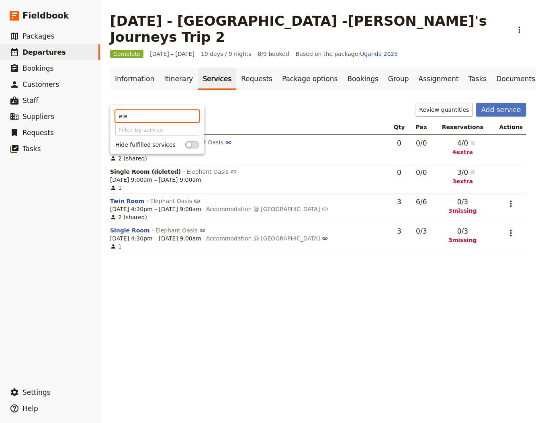
scroll to position [0, 0]
type input "ele"
click at [239, 103] on div "​ Supplier: ele Review quantities Add service" at bounding box center [318, 111] width 416 height 17
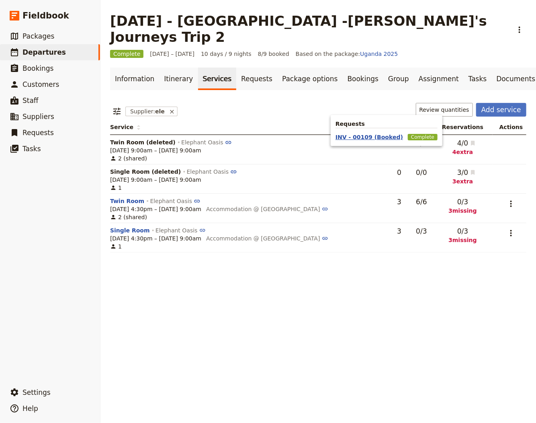
click at [358, 139] on button "INV - 00109 (Booked)" at bounding box center [370, 137] width 68 height 8
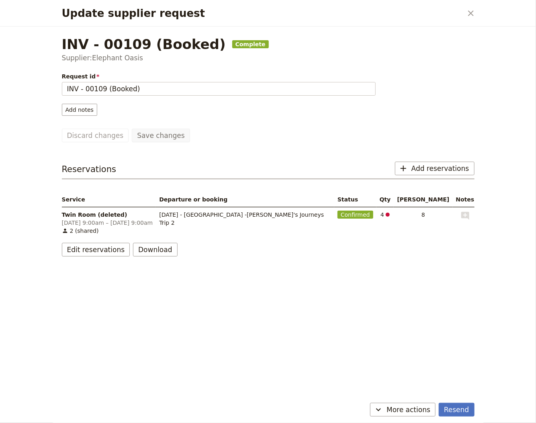
click at [460, 3] on div "Update supplier request ​" at bounding box center [268, 13] width 432 height 27
click at [463, 6] on div "Update supplier request ​" at bounding box center [268, 13] width 432 height 27
click at [465, 11] on button "​" at bounding box center [471, 13] width 14 height 14
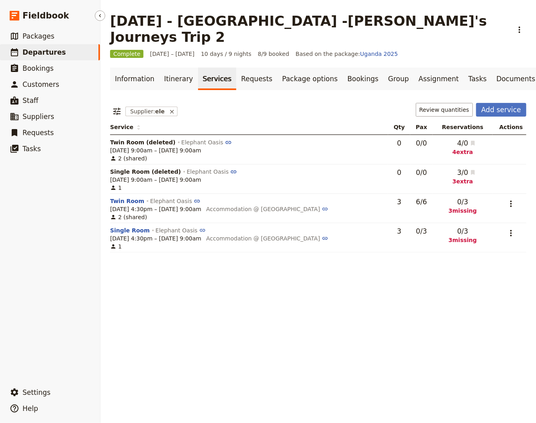
click at [67, 54] on link "​ Departures" at bounding box center [50, 52] width 100 height 16
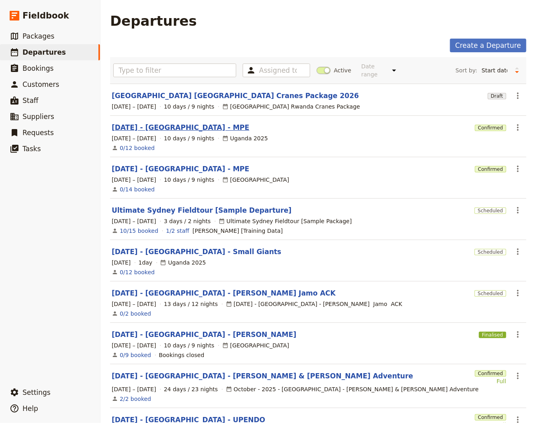
click at [171, 125] on link "DEC 2025 - UGANDA - MPE" at bounding box center [181, 128] width 138 height 10
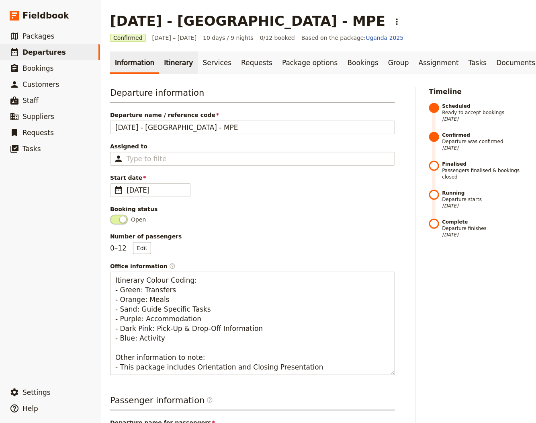
click at [181, 67] on link "Itinerary" at bounding box center [178, 62] width 39 height 23
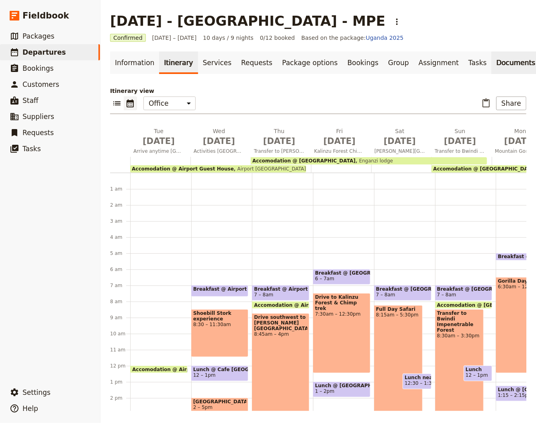
scroll to position [72, 0]
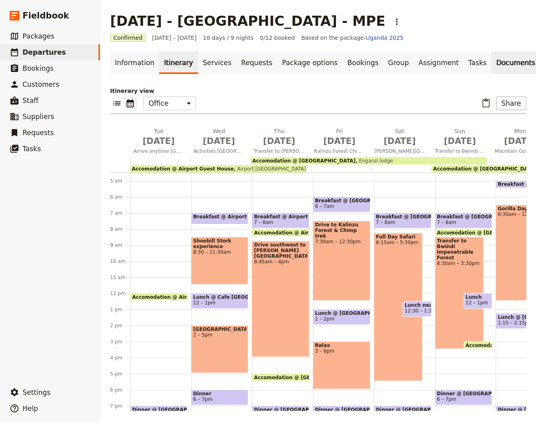
click at [492, 60] on link "Documents" at bounding box center [516, 62] width 49 height 23
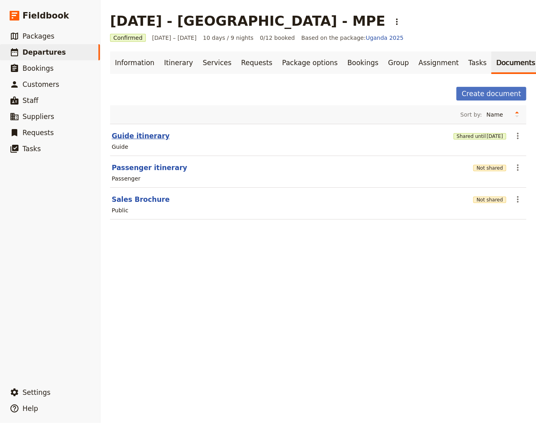
click at [151, 133] on button "Guide itinerary" at bounding box center [141, 136] width 58 height 10
select select "STAFF"
select select "RUN_SHEET"
select select "DEFAULT"
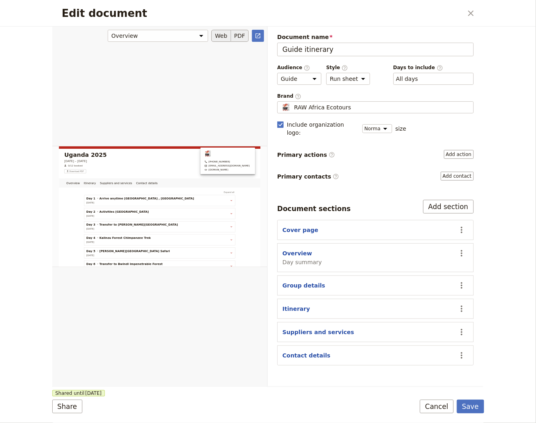
click at [236, 35] on button "PDF" at bounding box center [240, 36] width 18 height 12
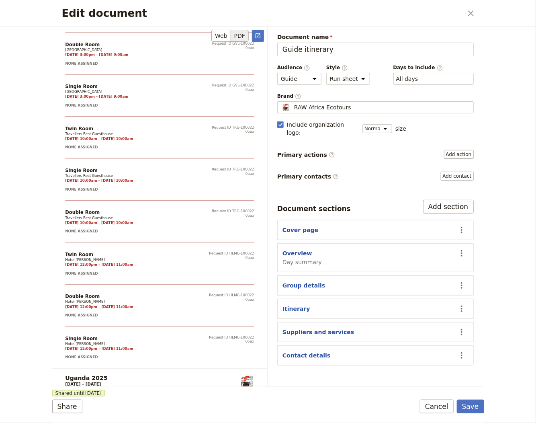
scroll to position [6555, 0]
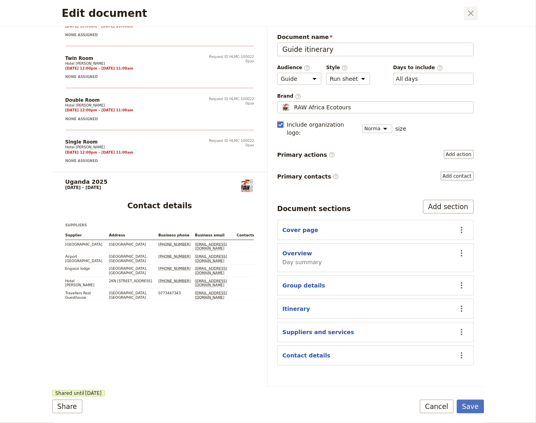
click at [469, 14] on icon "Close dialog" at bounding box center [471, 13] width 6 height 6
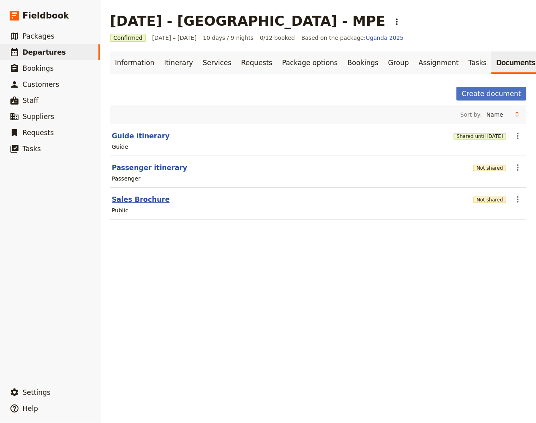
click at [144, 200] on button "Sales Brochure" at bounding box center [141, 200] width 58 height 10
select select "DEFAULT"
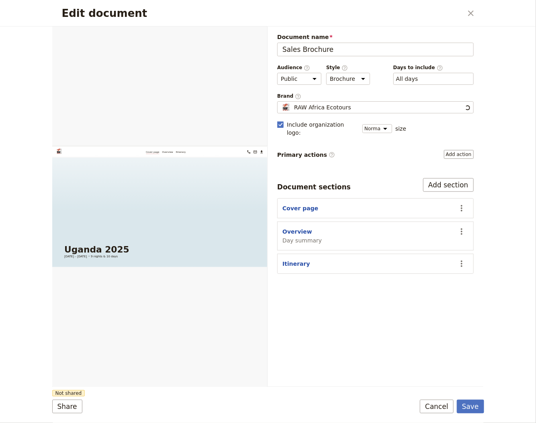
scroll to position [0, 0]
click at [468, 8] on button "​" at bounding box center [471, 13] width 14 height 14
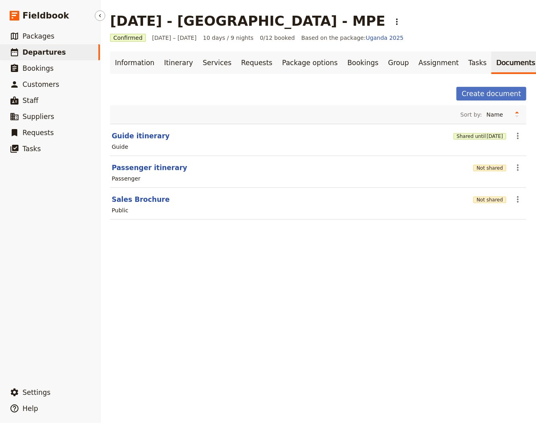
click at [61, 45] on link "​ Departures" at bounding box center [50, 52] width 100 height 16
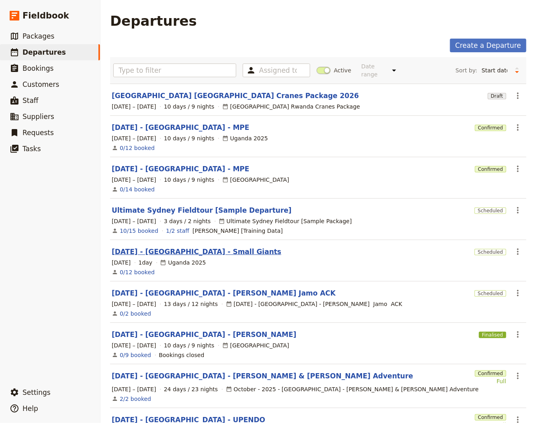
click at [185, 252] on link "NOV 2025 - Uganda - Small Giants" at bounding box center [197, 252] width 170 height 10
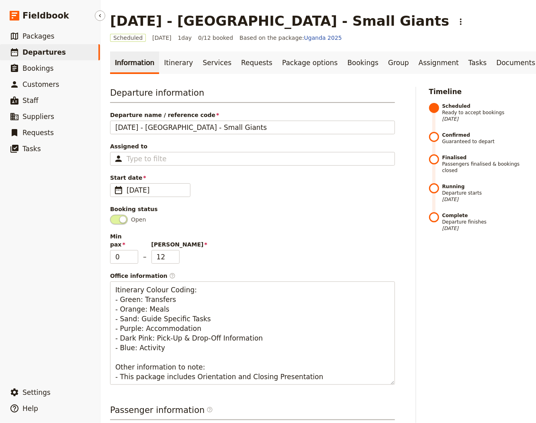
click at [60, 51] on link "​ Departures" at bounding box center [50, 52] width 100 height 16
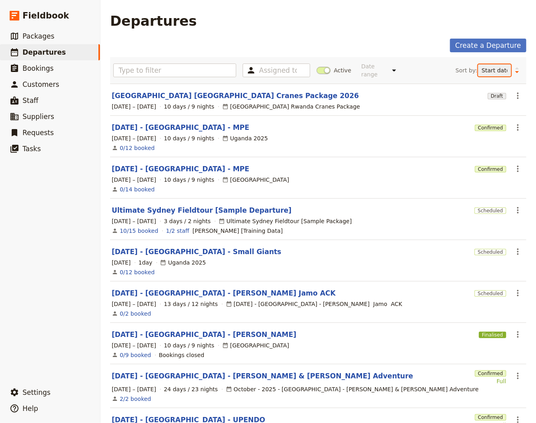
click at [482, 70] on select "Start date Name Status Most recently updated Most recently created" at bounding box center [494, 70] width 33 height 12
select select "CREATED_AT"
click at [478, 64] on select "Start date Name Status Most recently updated Most recently created" at bounding box center [494, 70] width 33 height 12
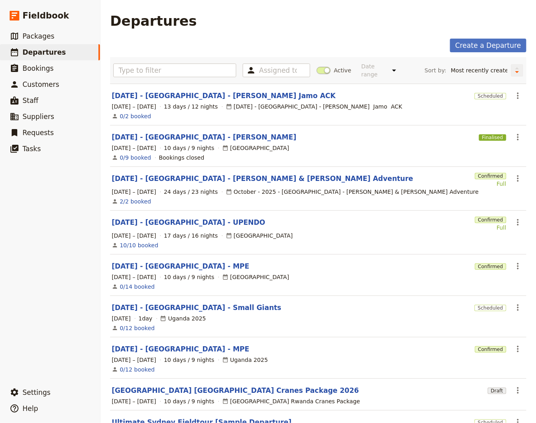
click at [515, 72] on icon "Change sort direction" at bounding box center [517, 70] width 5 height 8
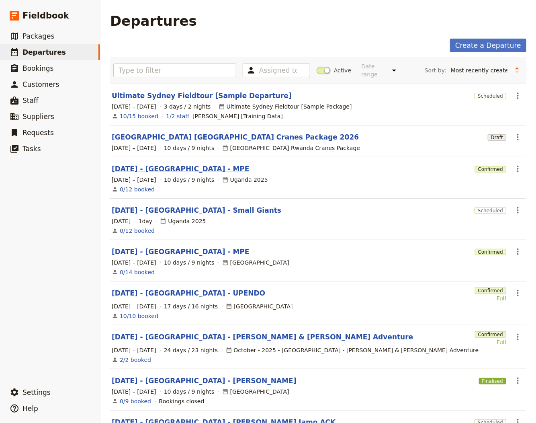
click at [174, 165] on link "DEC 2025 - UGANDA - MPE" at bounding box center [181, 169] width 138 height 10
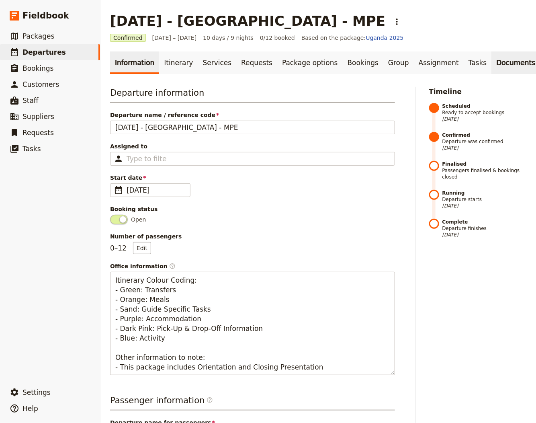
click at [492, 60] on link "Documents" at bounding box center [516, 62] width 49 height 23
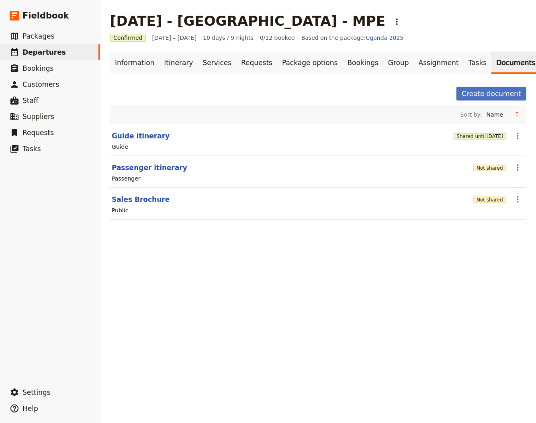
click at [144, 137] on button "Guide itinerary" at bounding box center [141, 136] width 58 height 10
select select "STAFF"
select select "RUN_SHEET"
select select "DEFAULT"
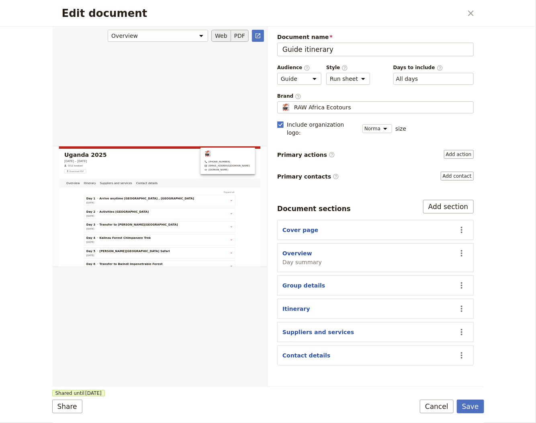
click at [238, 35] on button "PDF" at bounding box center [240, 36] width 18 height 12
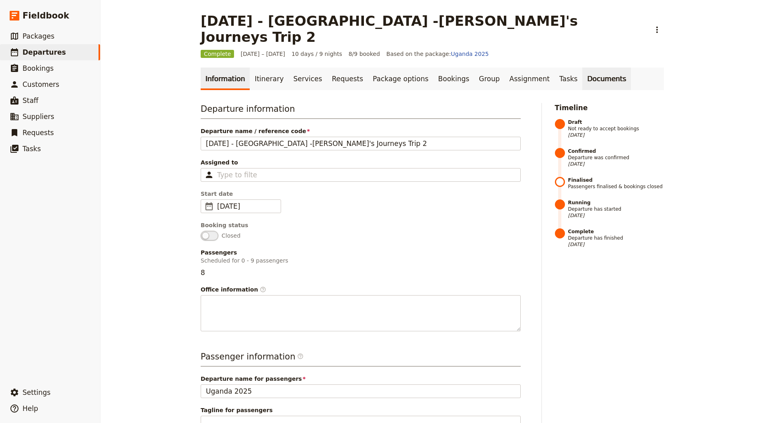
click at [583, 68] on link "Documents" at bounding box center [606, 79] width 49 height 23
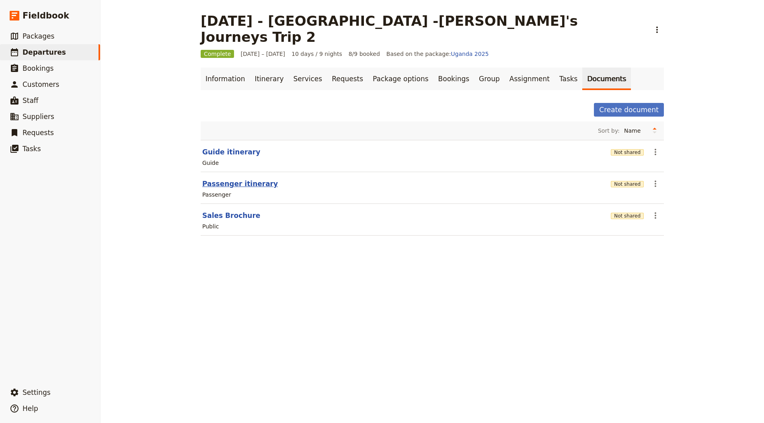
click at [234, 179] on button "Passenger itinerary" at bounding box center [240, 184] width 76 height 10
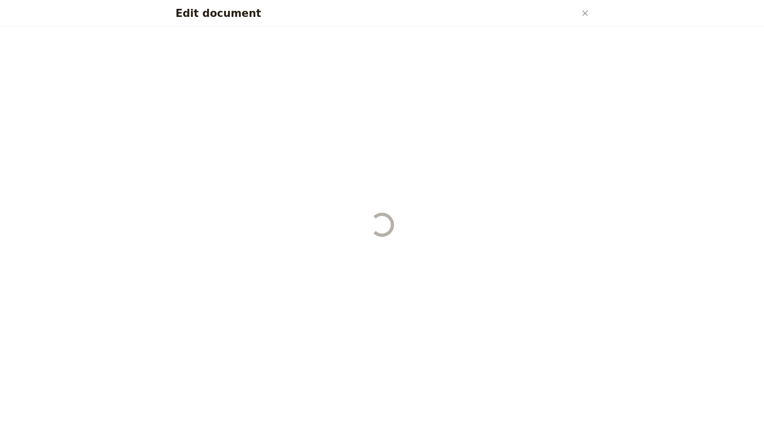
select select "PASSENGER"
select select "RUN_SHEET"
select select "DEFAULT"
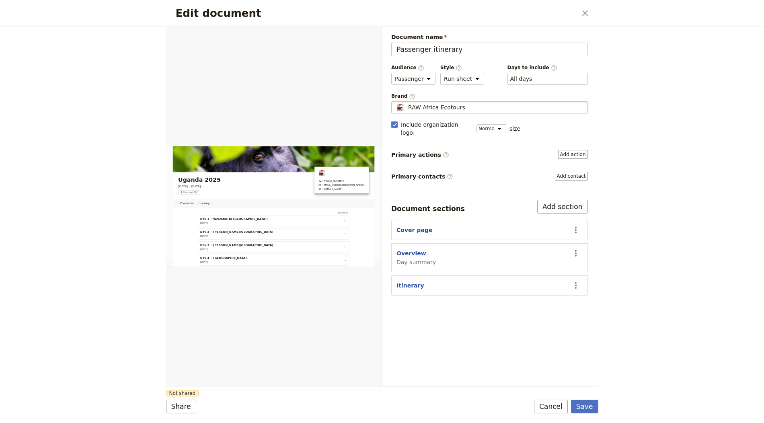
scroll to position [25, 0]
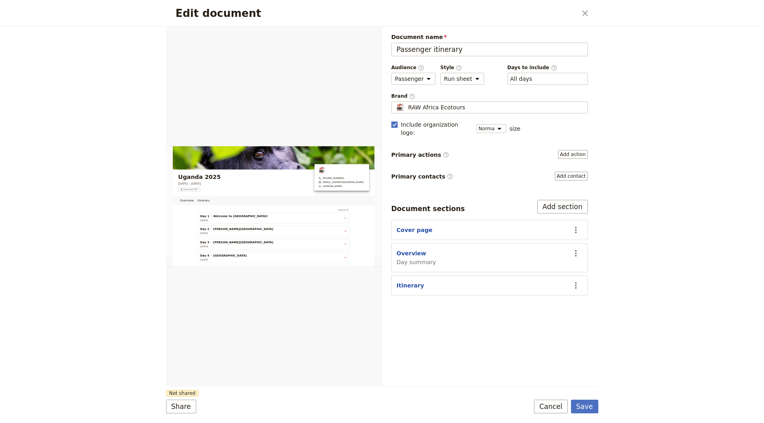
click at [584, 20] on div "Edit document ​" at bounding box center [382, 13] width 432 height 27
click at [579, 13] on button "​" at bounding box center [585, 13] width 14 height 14
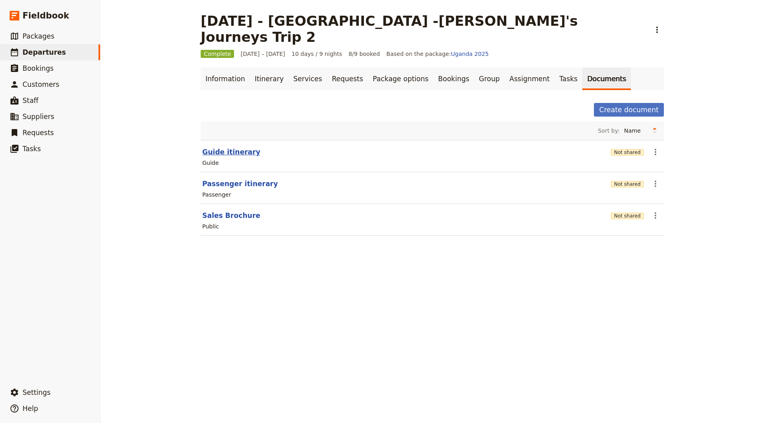
click at [229, 147] on button "Guide itinerary" at bounding box center [231, 152] width 58 height 10
select select "STAFF"
select select "RUN_SHEET"
select select "DEFAULT"
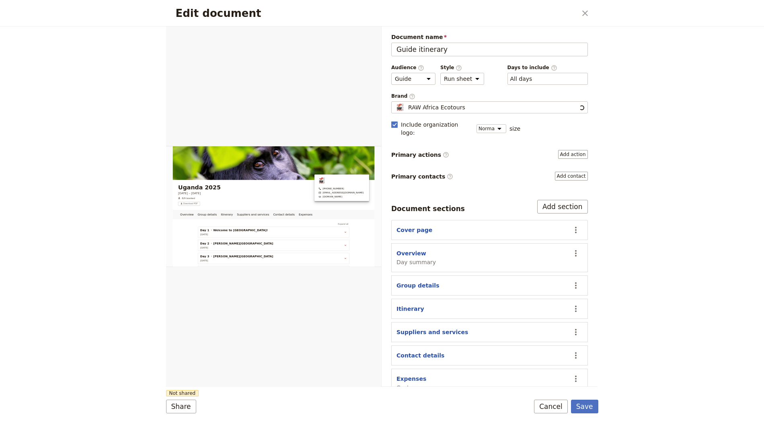
scroll to position [0, 0]
click at [354, 33] on button "PDF" at bounding box center [354, 36] width 18 height 12
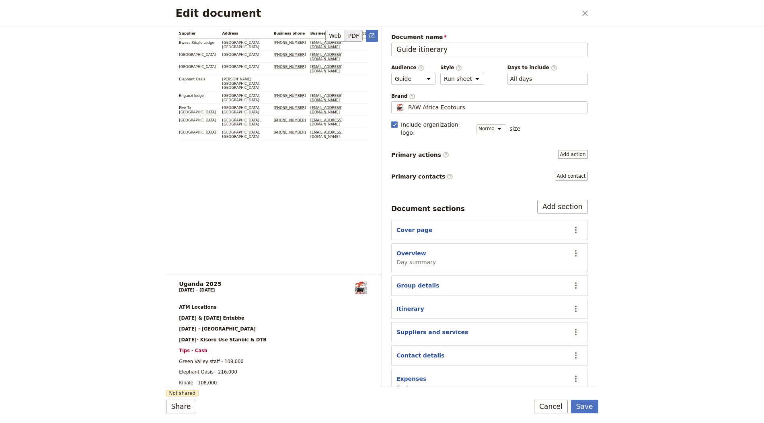
scroll to position [8205, 0]
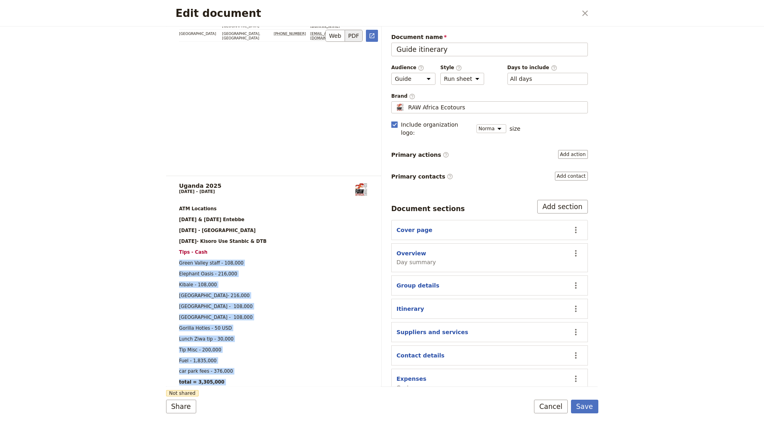
drag, startPoint x: 275, startPoint y: 258, endPoint x: 188, endPoint y: 121, distance: 162.2
click at [186, 260] on span "Green Valley staff - 108,000" at bounding box center [211, 262] width 64 height 5
drag, startPoint x: 265, startPoint y: 250, endPoint x: 177, endPoint y: 127, distance: 151.2
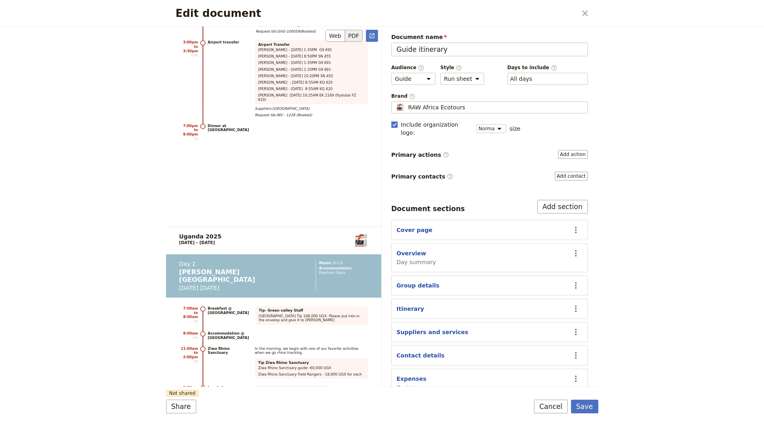
scroll to position [1574, 0]
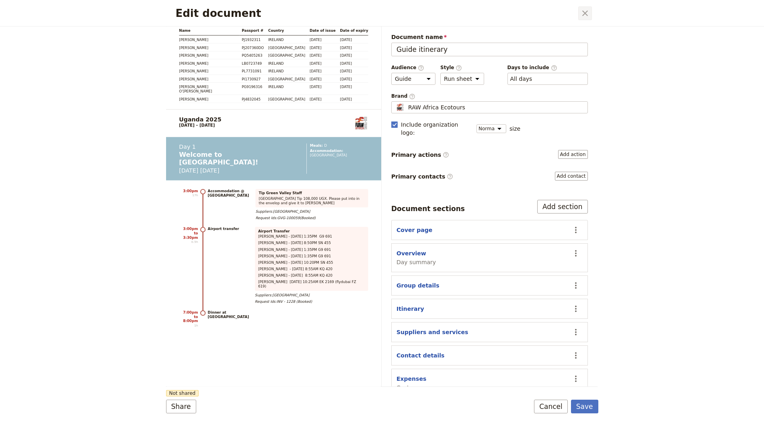
click at [584, 8] on icon "Close dialog" at bounding box center [585, 13] width 10 height 10
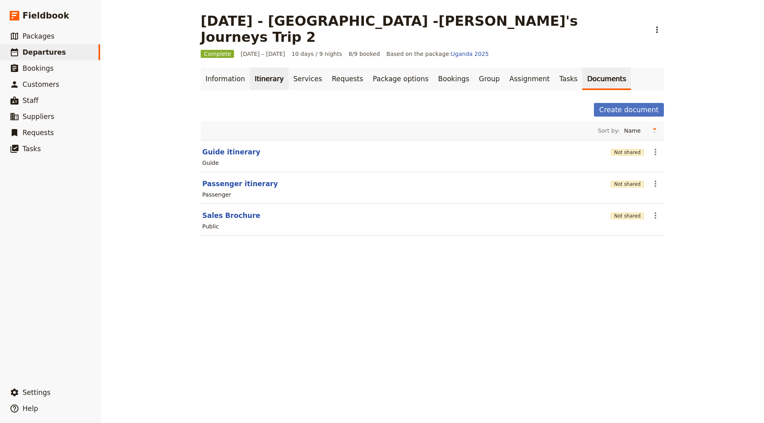
click at [260, 68] on link "Itinerary" at bounding box center [269, 79] width 39 height 23
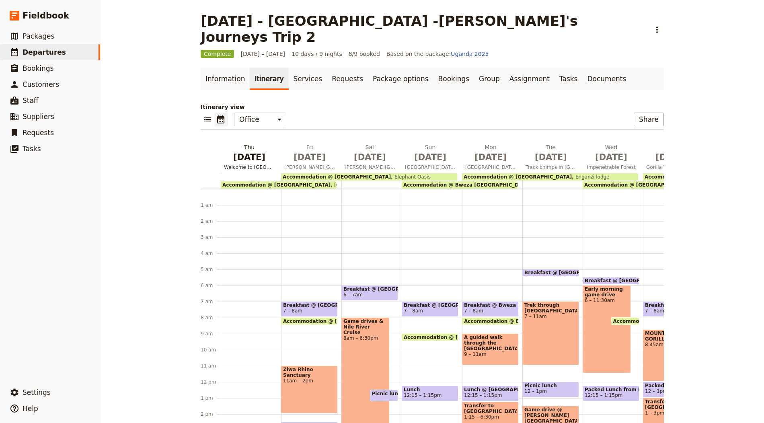
scroll to position [72, 0]
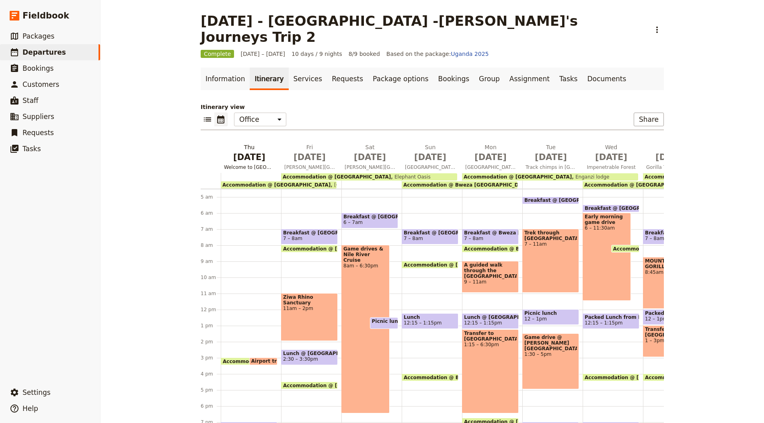
click at [245, 143] on h2 "Thu Aug 7 Welcome to Uganda!" at bounding box center [249, 153] width 51 height 20
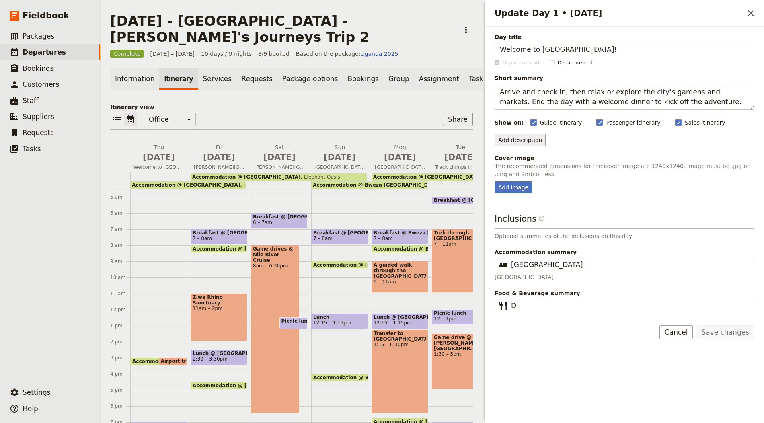
click at [524, 135] on button "Add description" at bounding box center [519, 140] width 51 height 12
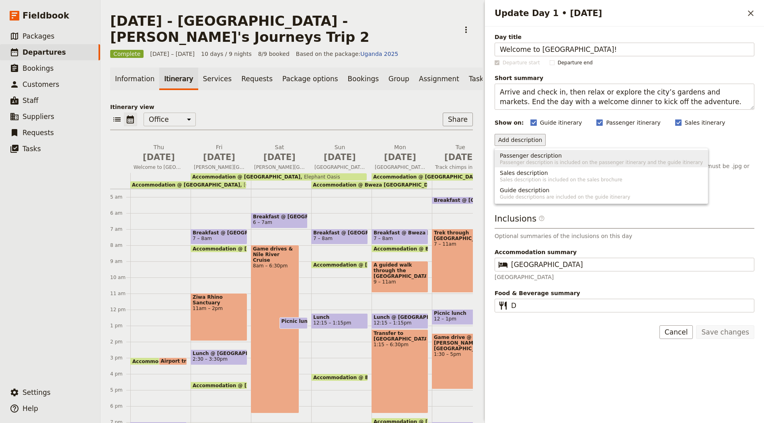
click at [687, 136] on div "Add description" at bounding box center [624, 140] width 260 height 12
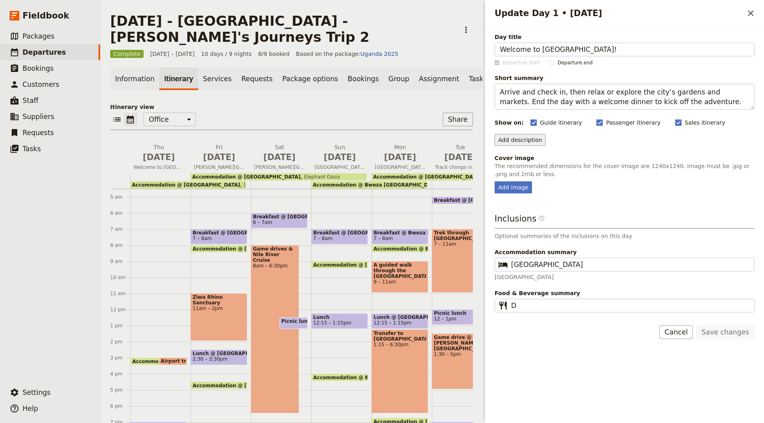
click at [522, 141] on button "Add description" at bounding box center [519, 140] width 51 height 12
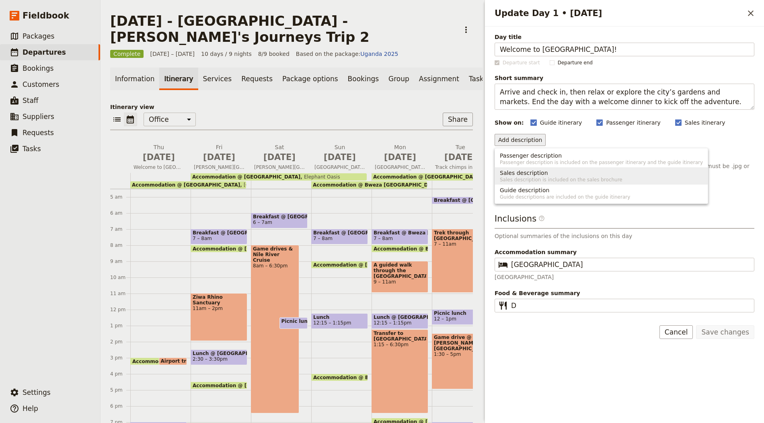
click at [518, 190] on span "Guide description" at bounding box center [524, 190] width 49 height 8
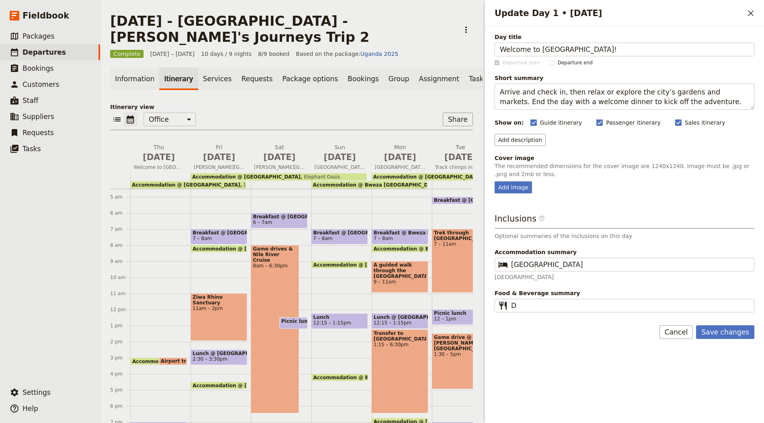
click at [363, 86] on div "Information Itinerary Services Requests Package options Bookings Group Assignme…" at bounding box center [291, 247] width 363 height 359
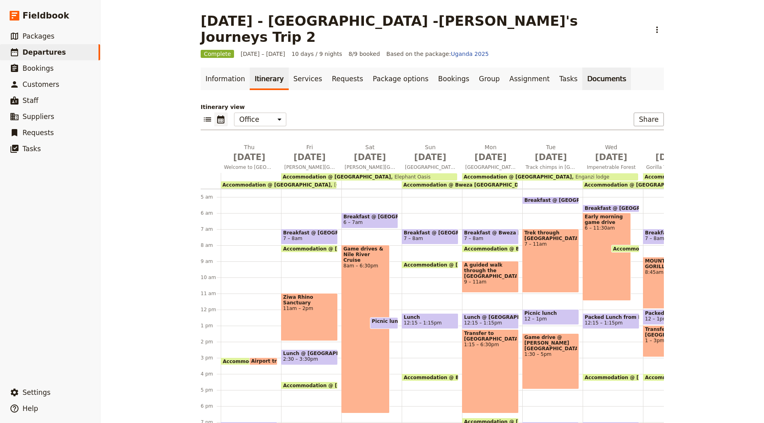
click at [590, 68] on link "Documents" at bounding box center [606, 79] width 49 height 23
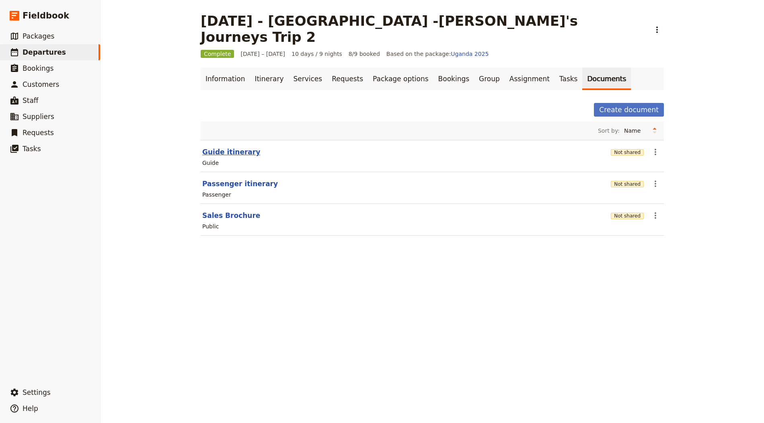
click at [237, 147] on button "Guide itinerary" at bounding box center [231, 152] width 58 height 10
select select "STAFF"
select select "RUN_SHEET"
select select "DEFAULT"
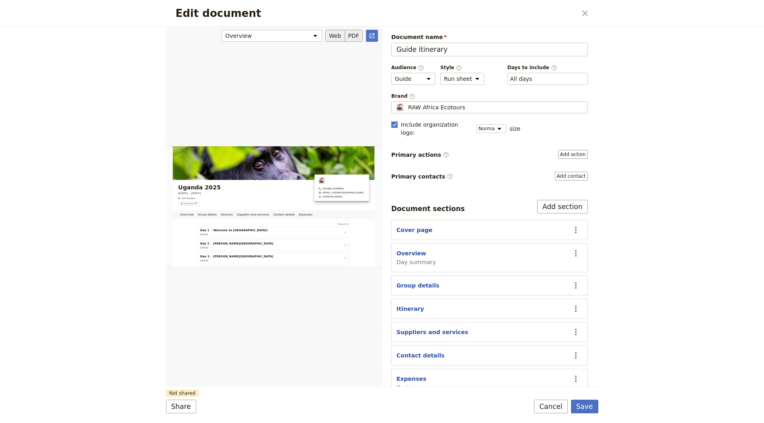
click at [354, 40] on button "PDF" at bounding box center [354, 36] width 18 height 12
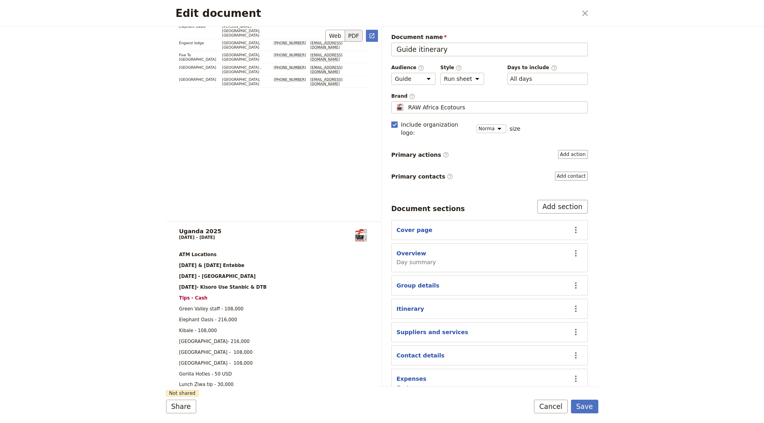
scroll to position [8177, 0]
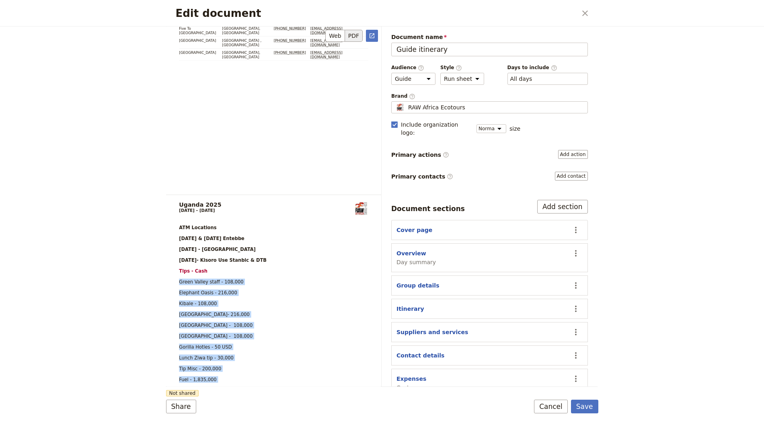
drag, startPoint x: 272, startPoint y: 275, endPoint x: 170, endPoint y: 140, distance: 169.0
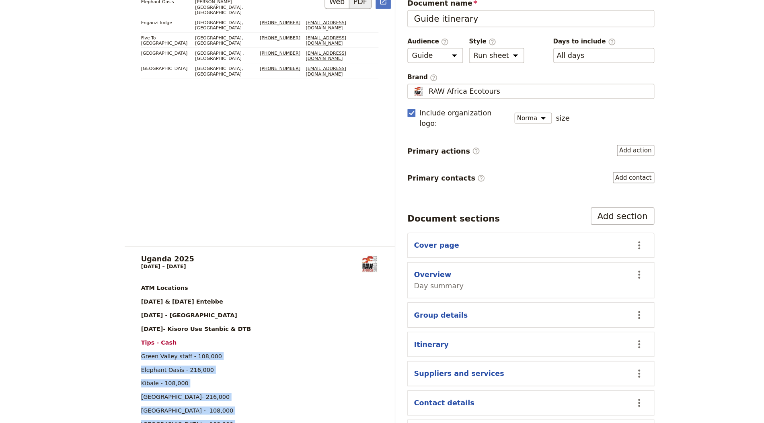
scroll to position [8122, 0]
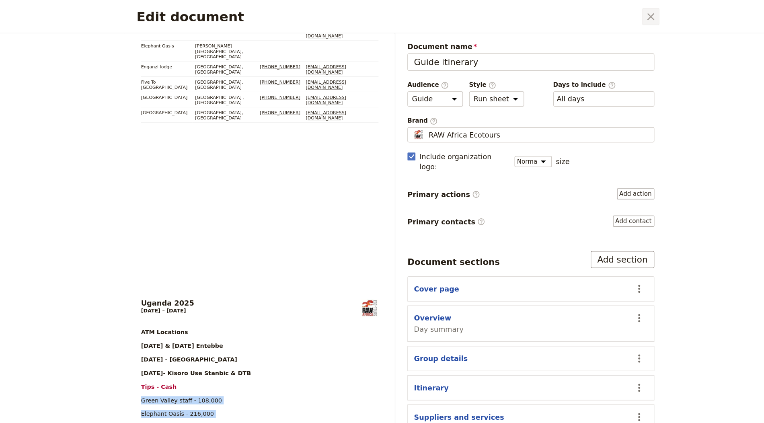
click at [585, 17] on icon "Close dialog" at bounding box center [585, 13] width 10 height 10
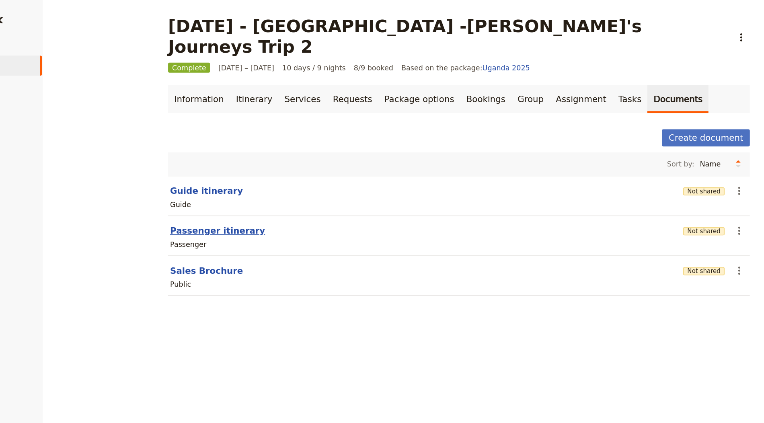
click at [247, 179] on button "Passenger itinerary" at bounding box center [240, 184] width 76 height 10
select select "PASSENGER"
select select "RUN_SHEET"
select select "DEFAULT"
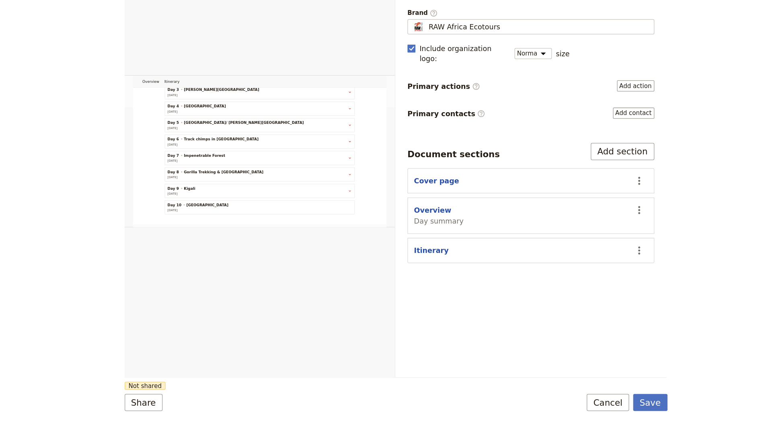
scroll to position [0, 0]
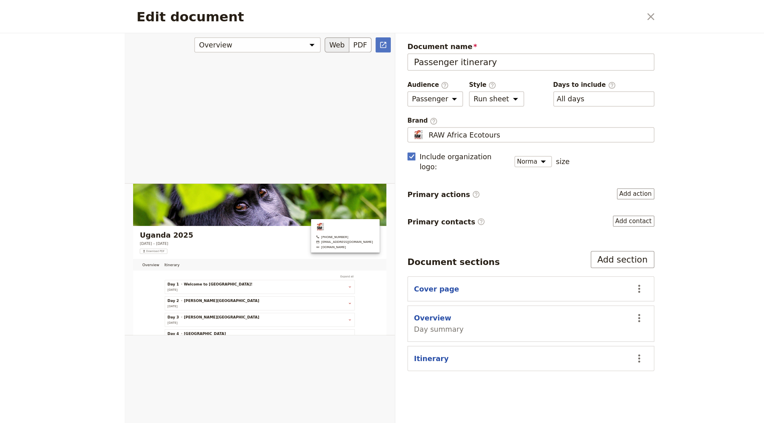
click at [359, 28] on div "Edit document" at bounding box center [273, 206] width 215 height 361
click at [356, 34] on button "PDF" at bounding box center [354, 36] width 18 height 12
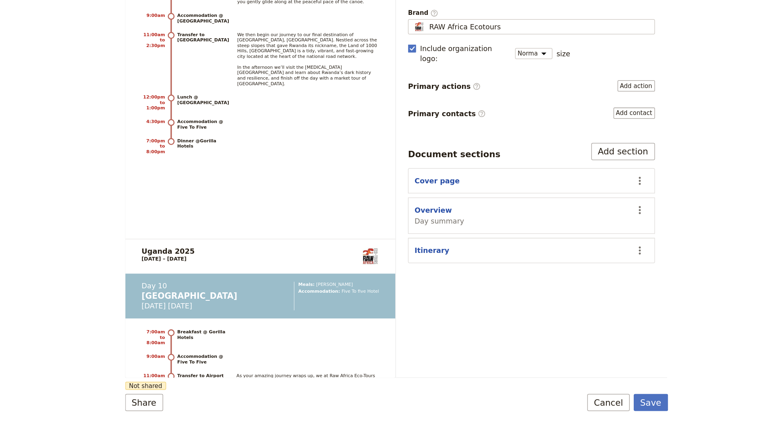
scroll to position [4975, 0]
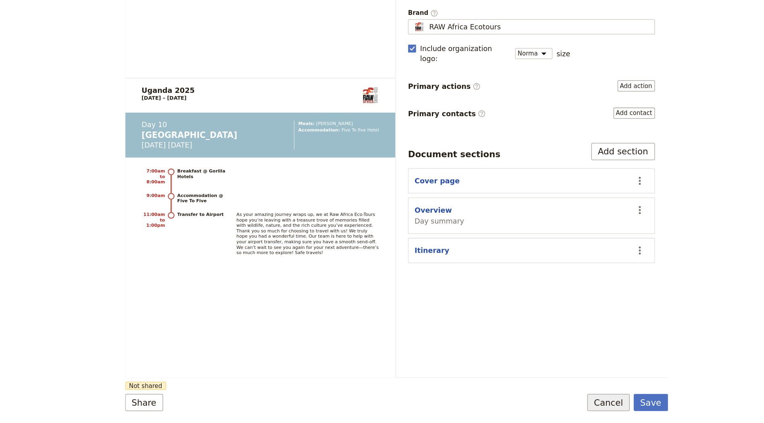
click at [557, 380] on form "Uganda 2025 7 – 16 August 2025 +61426963936 admin@rawafricaecotours.com.au rawa…" at bounding box center [382, 225] width 432 height 396
click at [553, 380] on button "Cancel" at bounding box center [551, 407] width 34 height 14
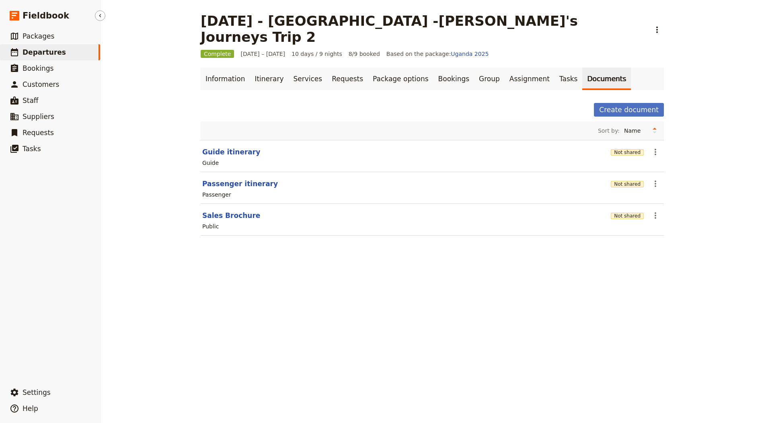
click at [43, 51] on span "Departures" at bounding box center [44, 52] width 43 height 8
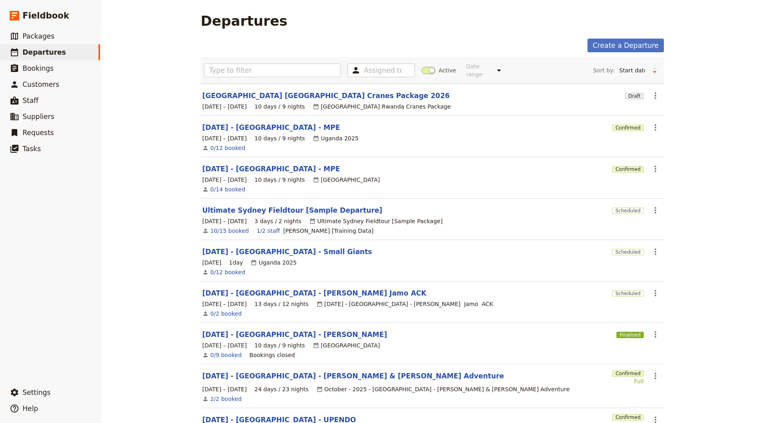
click at [436, 72] on label "Active" at bounding box center [438, 70] width 35 height 8
click at [421, 66] on input "Active" at bounding box center [421, 66] width 0 height 0
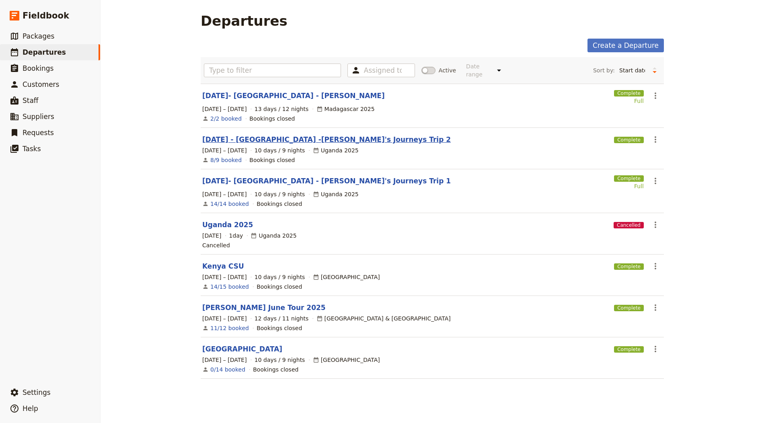
click at [301, 135] on link "AUG 2025 - UGANDA -Janet's Journeys Trip 2" at bounding box center [326, 140] width 248 height 10
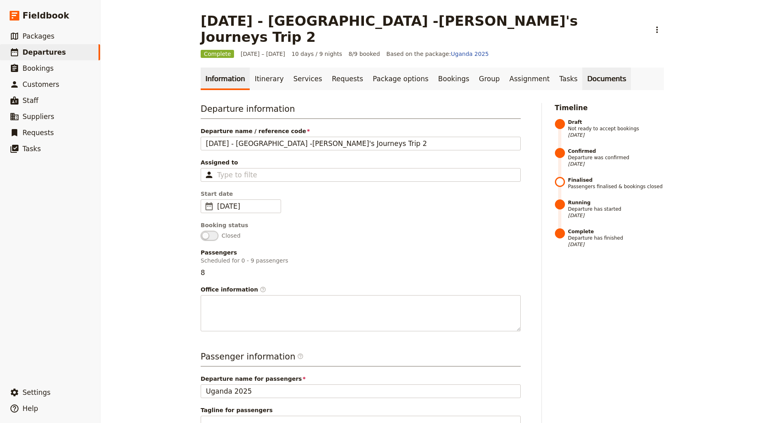
click at [582, 68] on link "Documents" at bounding box center [606, 79] width 49 height 23
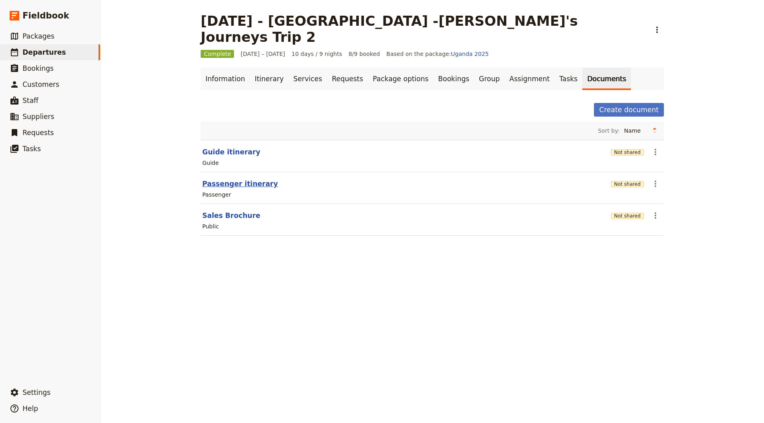
click at [256, 179] on button "Passenger itinerary" at bounding box center [240, 184] width 76 height 10
select select "PASSENGER"
select select "RUN_SHEET"
select select "DEFAULT"
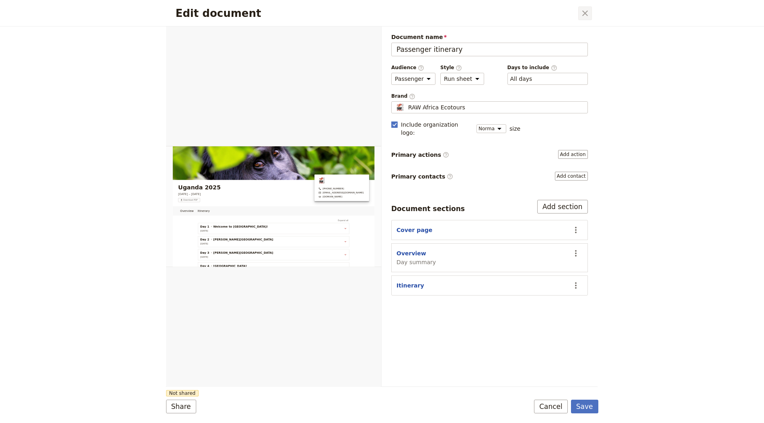
click at [586, 13] on icon "Close dialog" at bounding box center [585, 13] width 10 height 10
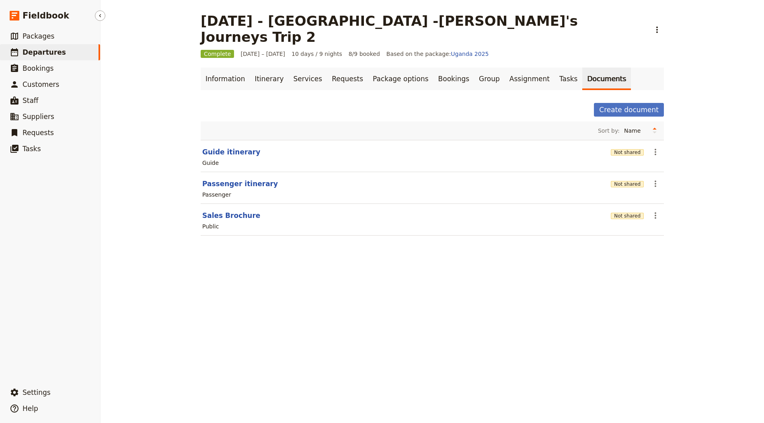
click at [72, 51] on link "​ Departures" at bounding box center [50, 52] width 100 height 16
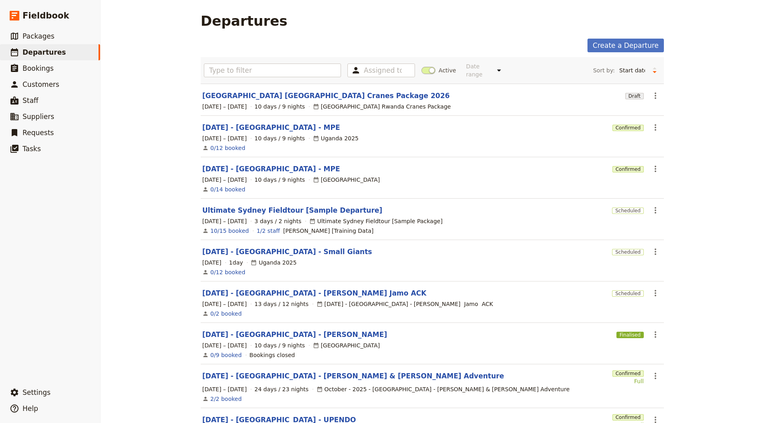
click at [422, 69] on span at bounding box center [428, 70] width 14 height 7
click at [421, 66] on input "Active" at bounding box center [421, 66] width 0 height 0
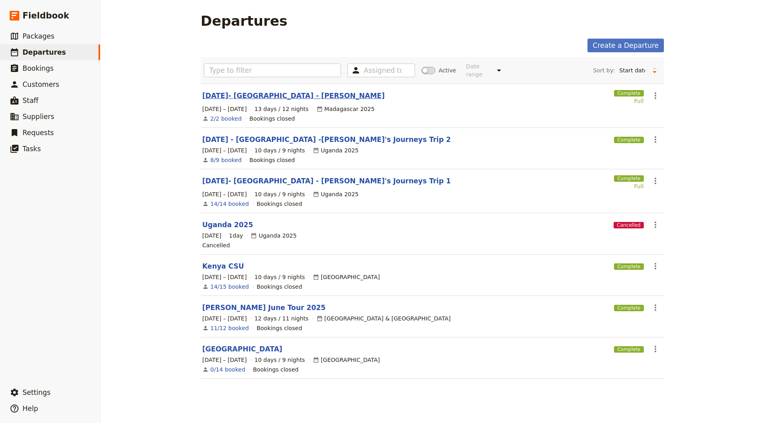
click at [276, 95] on link "AUG 2025- MADAGASCAR - Smith" at bounding box center [293, 96] width 182 height 10
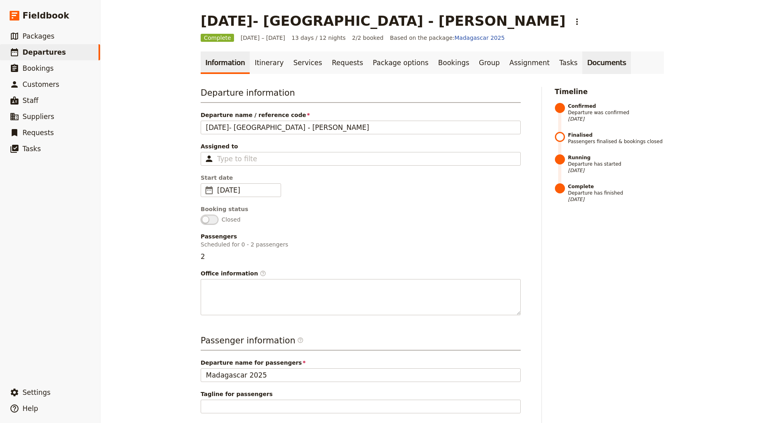
click at [582, 64] on link "Documents" at bounding box center [606, 62] width 49 height 23
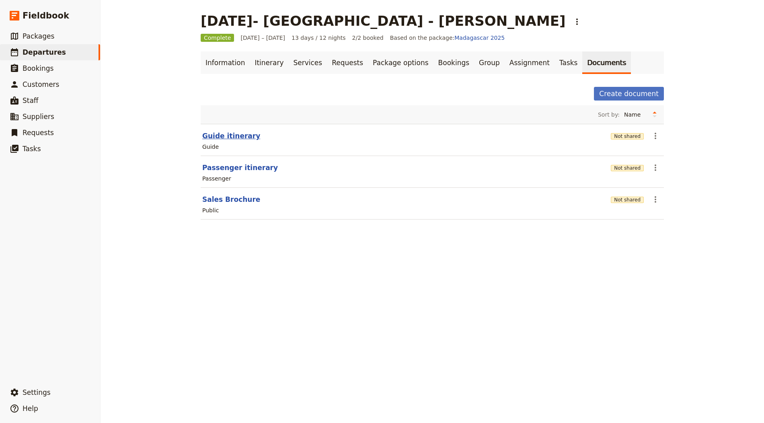
click at [240, 131] on button "Guide itinerary" at bounding box center [231, 136] width 58 height 10
select select "STAFF"
select select "RUN_SHEET"
select select "DEFAULT"
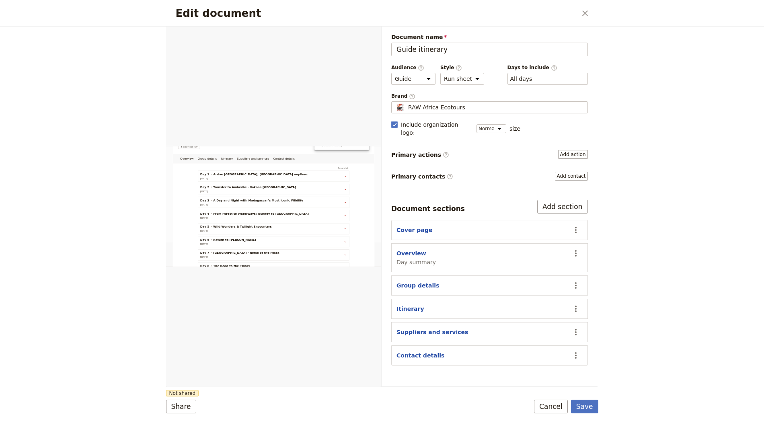
scroll to position [187, 0]
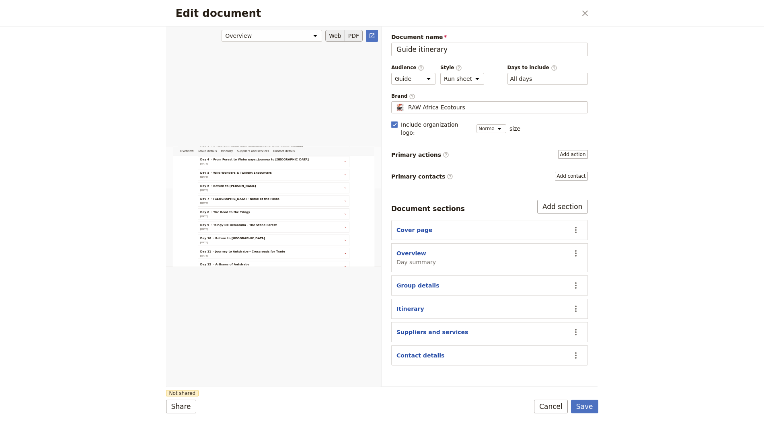
click at [353, 37] on button "PDF" at bounding box center [354, 36] width 18 height 12
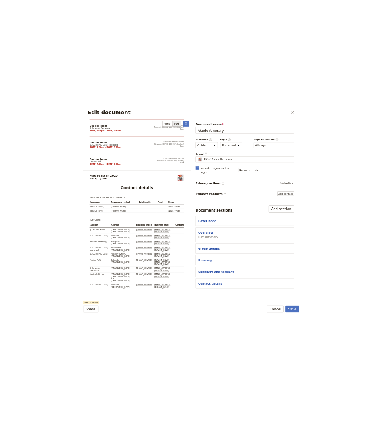
scroll to position [7975, 0]
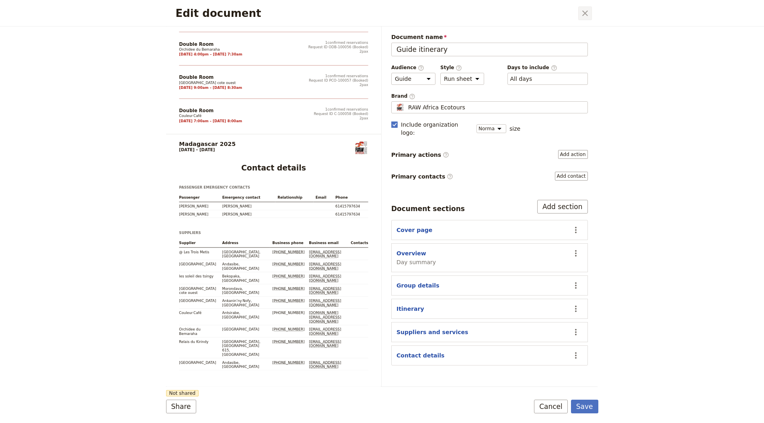
click at [584, 14] on icon "Close dialog" at bounding box center [585, 13] width 10 height 10
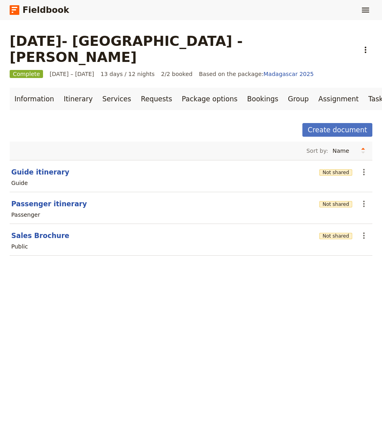
click at [234, 51] on main "AUG 2025- MADAGASCAR - Smith ​ Complete 9 – 21 Aug 2025 13 days / 12 nights 2/2…" at bounding box center [191, 149] width 382 height 258
click at [359, 47] on button "​" at bounding box center [366, 50] width 14 height 14
click at [278, 38] on div "AUG 2025- MADAGASCAR - Smith ​" at bounding box center [191, 49] width 363 height 32
click at [42, 167] on button "Guide itinerary" at bounding box center [40, 172] width 58 height 10
select select "STAFF"
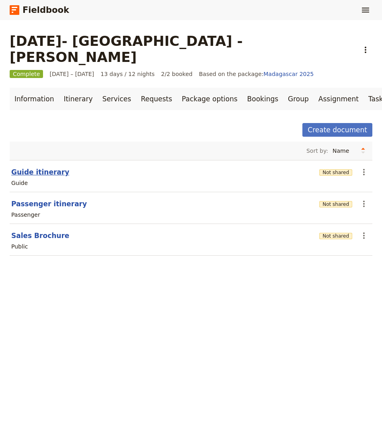
select select "RUN_SHEET"
select select "DEFAULT"
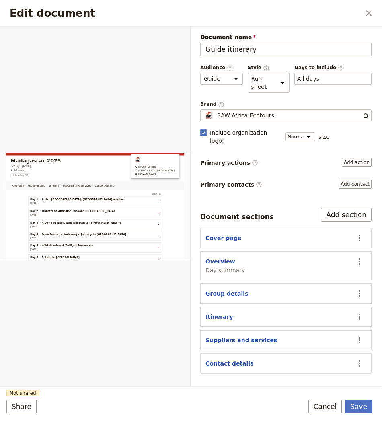
scroll to position [0, 0]
click at [370, 14] on icon "Close dialog" at bounding box center [369, 13] width 6 height 6
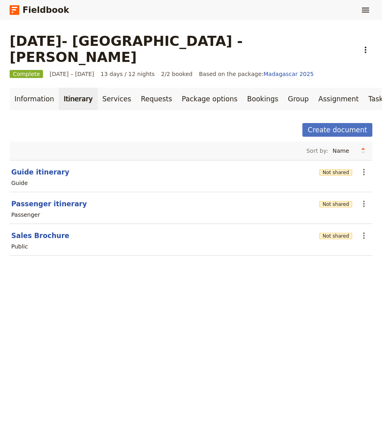
click at [76, 88] on link "Itinerary" at bounding box center [78, 99] width 39 height 23
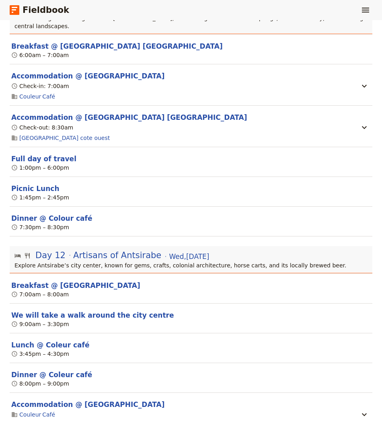
scroll to position [2541, 0]
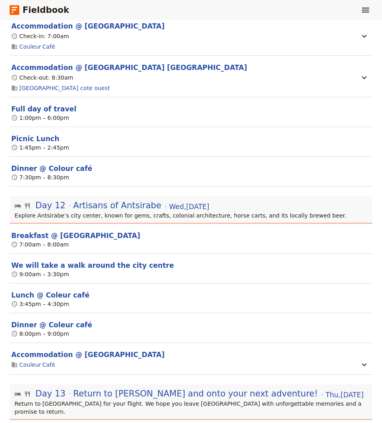
click at [233, 223] on section "Breakfast @ Coleur café 7:00am – 8:00am" at bounding box center [191, 238] width 363 height 30
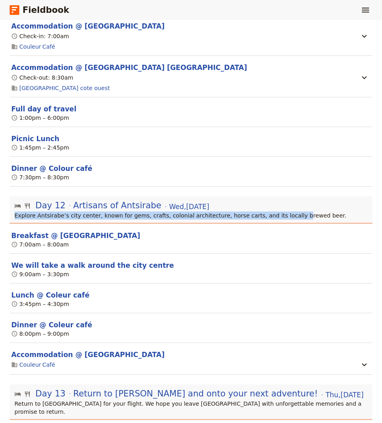
click at [288, 211] on p "Explore Antsirabe’s city center, known for gems, crafts, colonial architecture,…" at bounding box center [191, 215] width 354 height 8
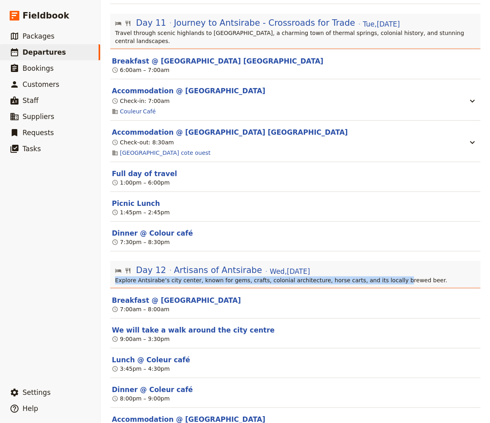
scroll to position [2521, 0]
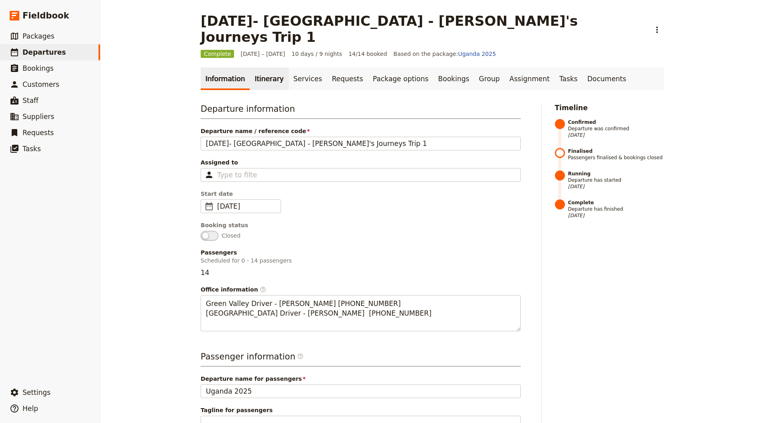
click at [265, 68] on link "Itinerary" at bounding box center [269, 79] width 39 height 23
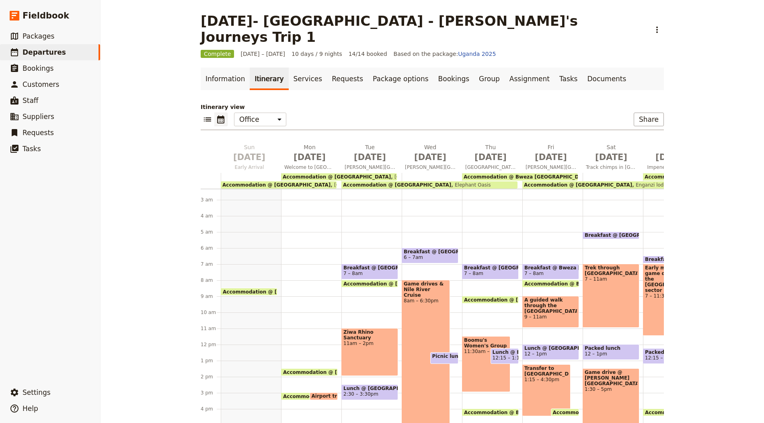
scroll to position [31, 0]
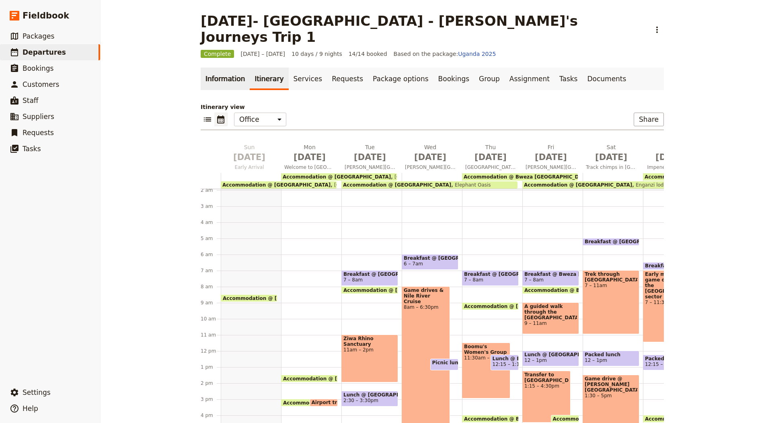
click at [234, 71] on link "Information" at bounding box center [225, 79] width 49 height 23
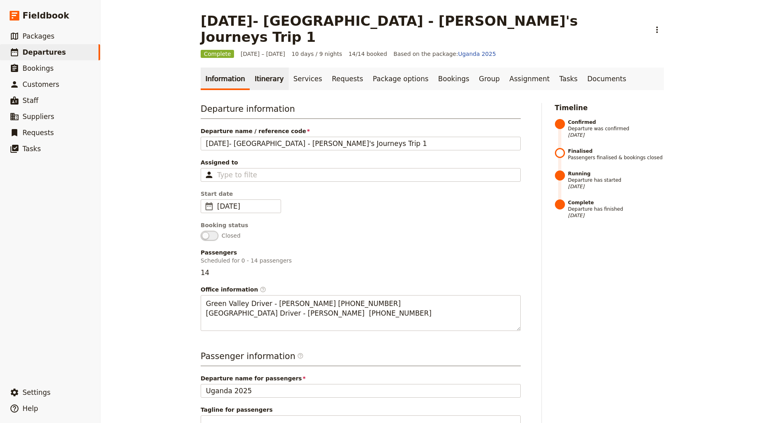
click at [266, 68] on link "Itinerary" at bounding box center [269, 79] width 39 height 23
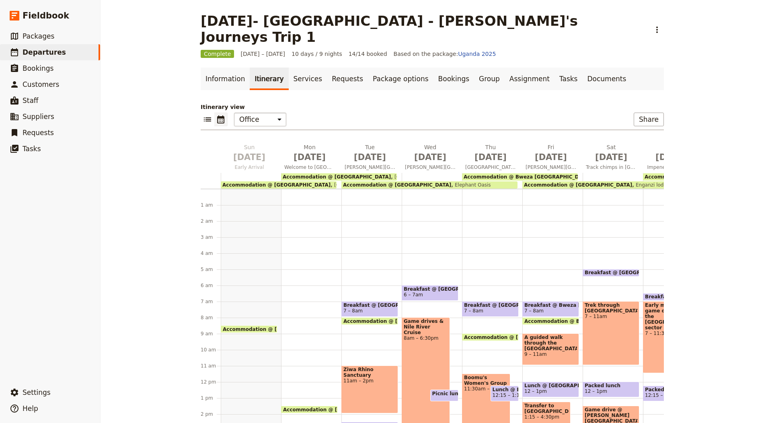
scroll to position [24, 0]
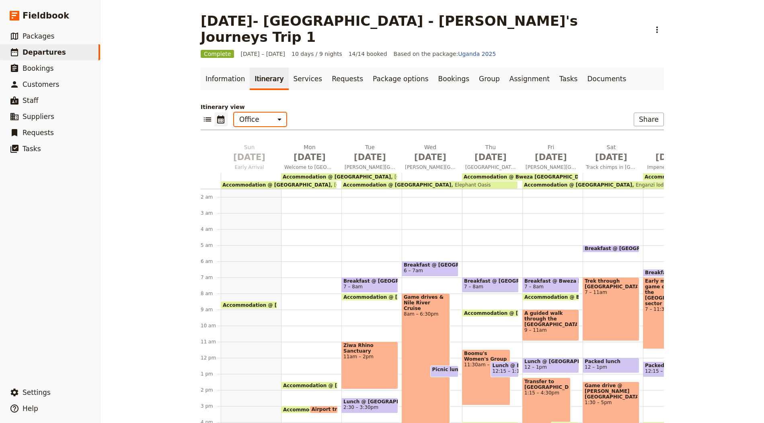
click at [248, 113] on select "Office Guide Passenger Sales" at bounding box center [260, 120] width 52 height 14
click at [210, 117] on icon "List view" at bounding box center [207, 119] width 7 height 4
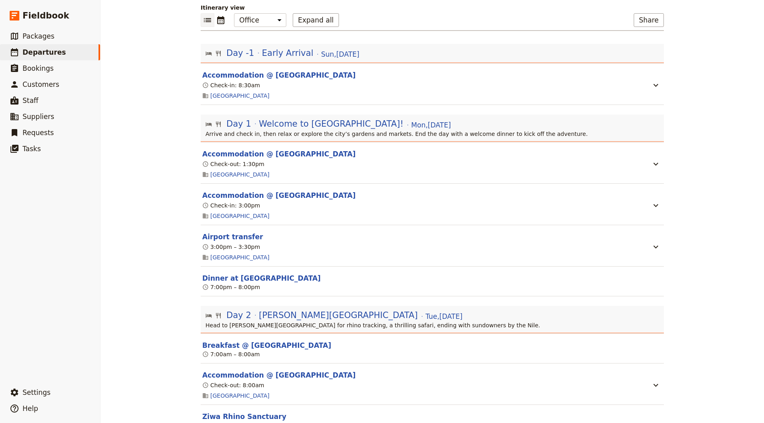
scroll to position [0, 0]
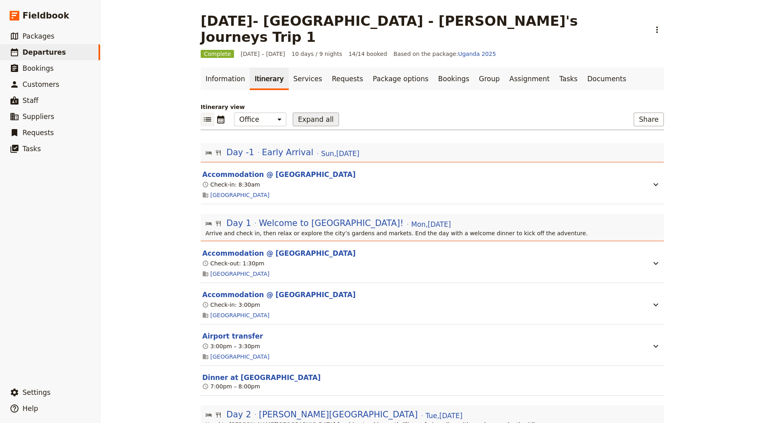
click at [305, 113] on button "Expand all" at bounding box center [316, 120] width 46 height 14
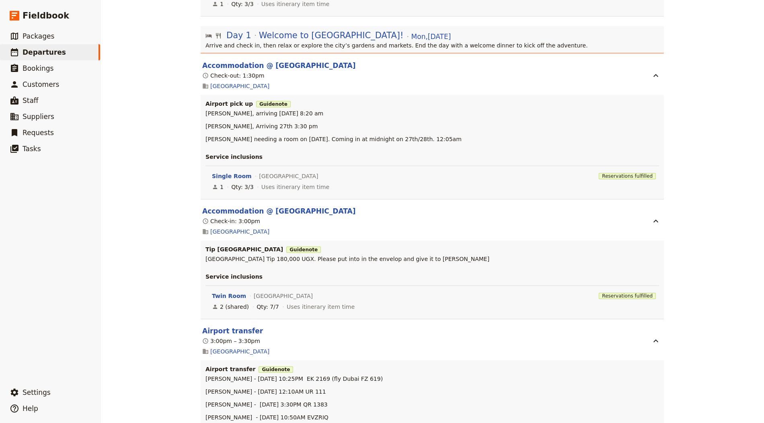
scroll to position [298, 0]
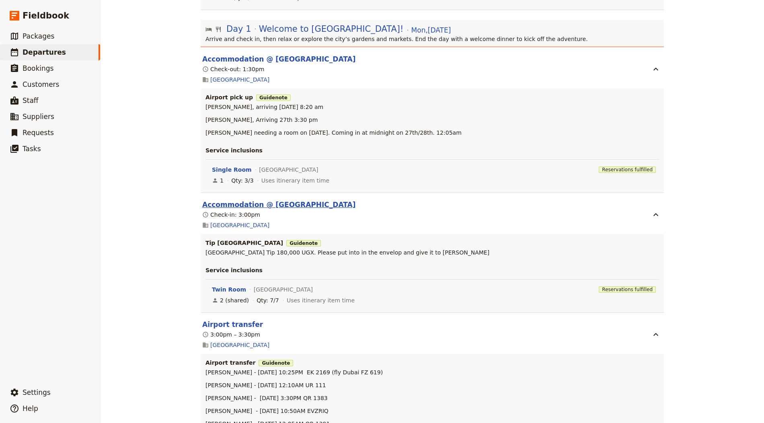
click at [314, 200] on button "Accommodation @ [GEOGRAPHIC_DATA]" at bounding box center [278, 205] width 153 height 10
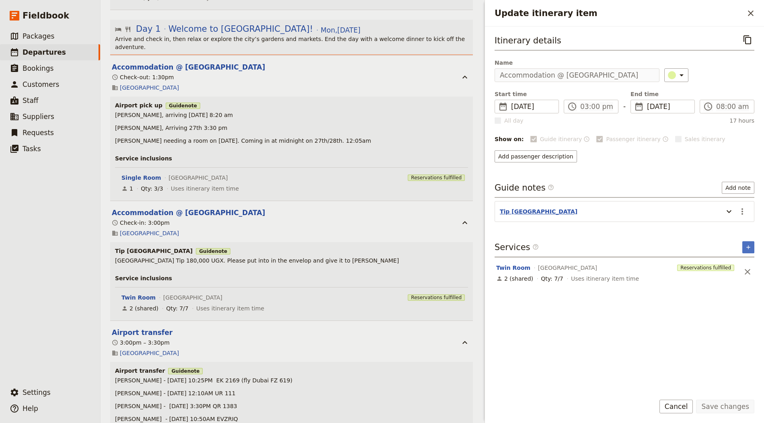
click at [527, 210] on button "Tip [GEOGRAPHIC_DATA]" at bounding box center [539, 211] width 78 height 8
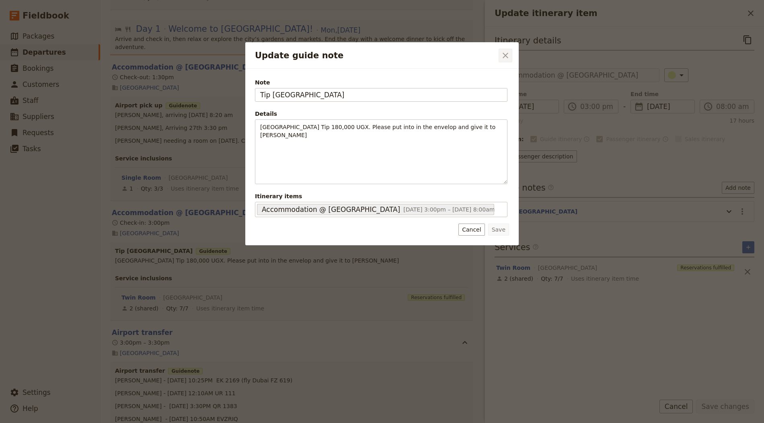
click at [508, 55] on icon "Close dialog" at bounding box center [505, 56] width 10 height 10
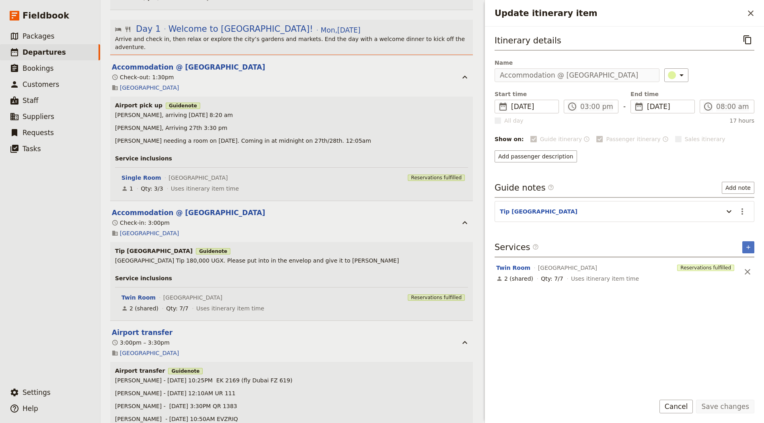
click at [324, 247] on h3 "Tip Green Valley Guide note" at bounding box center [291, 251] width 353 height 8
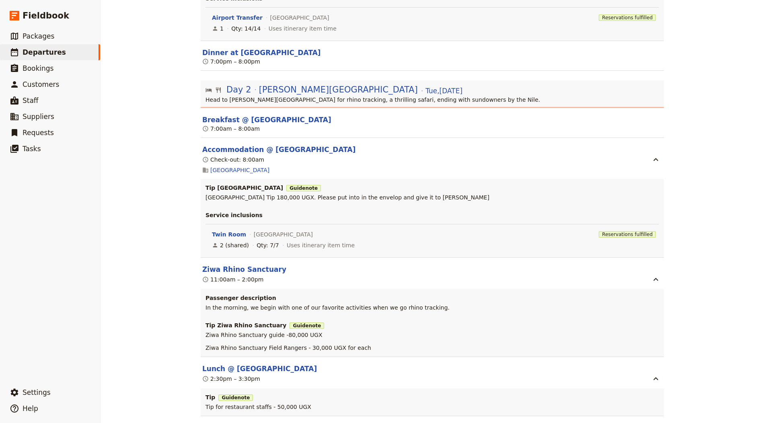
scroll to position [0, 0]
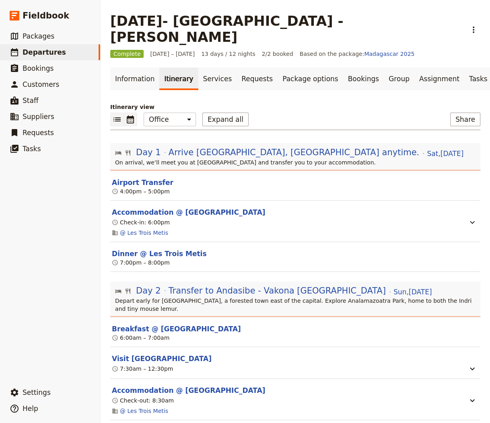
click at [124, 113] on button "​" at bounding box center [130, 120] width 13 height 14
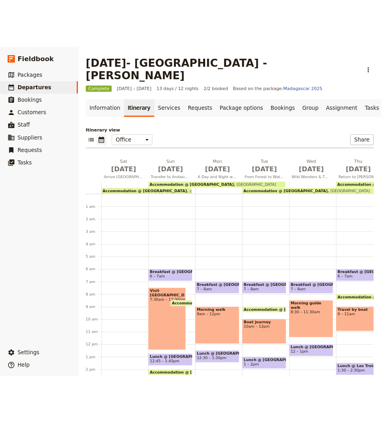
scroll to position [88, 0]
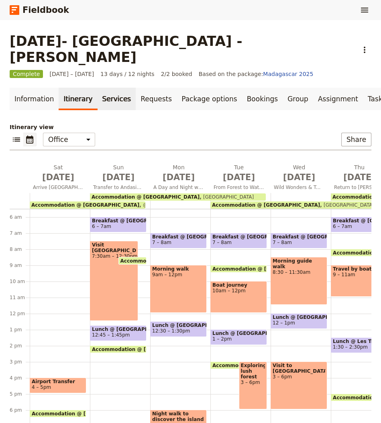
click at [107, 88] on link "Services" at bounding box center [117, 99] width 39 height 23
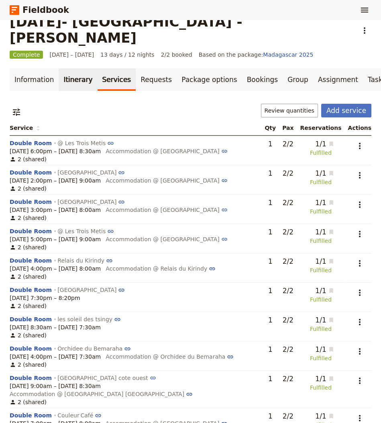
click at [69, 68] on link "Itinerary" at bounding box center [78, 79] width 39 height 23
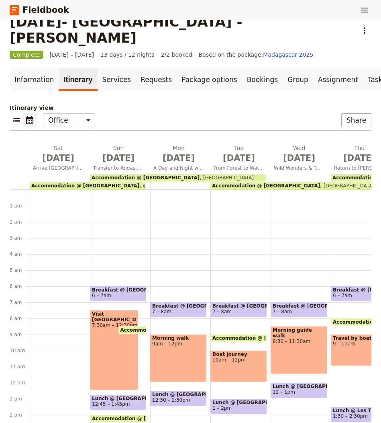
scroll to position [88, 0]
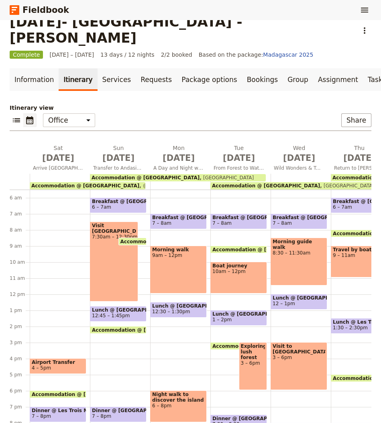
click at [152, 104] on div "Itinerary view ​ ​ Office Guide Passenger Sales Share Sat Aug 9 Arrive Antanana…" at bounding box center [191, 266] width 362 height 324
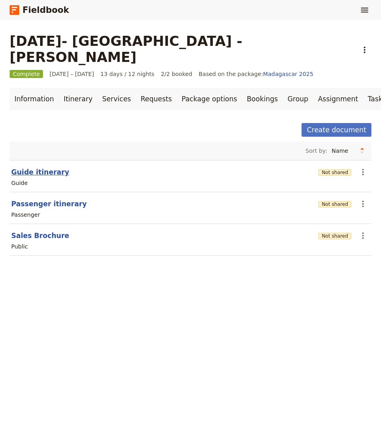
click at [42, 167] on button "Guide itinerary" at bounding box center [40, 172] width 58 height 10
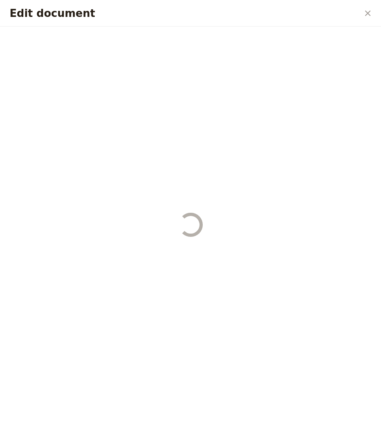
select select "STAFF"
select select "RUN_SHEET"
select select "DEFAULT"
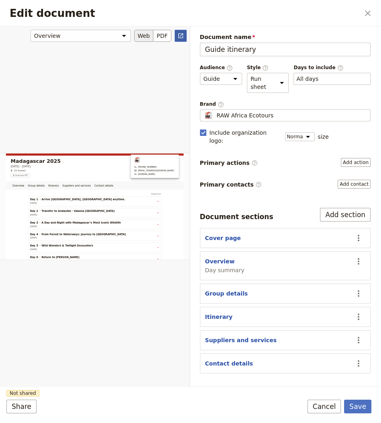
type input "Guide itinerary"
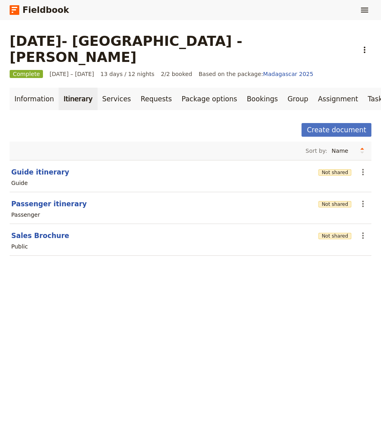
click at [65, 88] on link "Itinerary" at bounding box center [78, 99] width 39 height 23
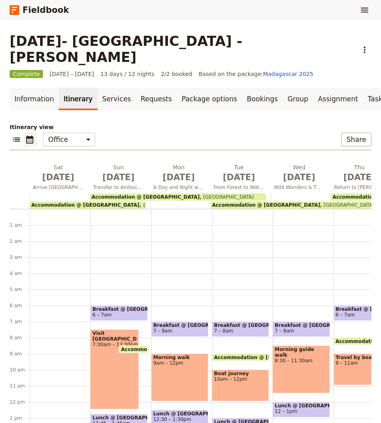
scroll to position [88, 0]
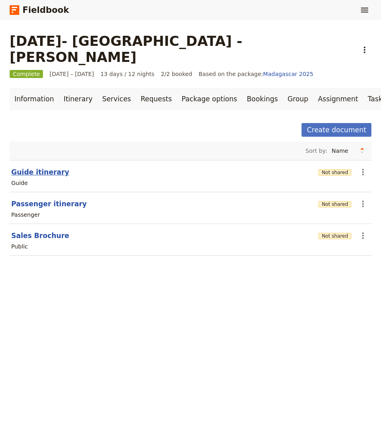
click at [46, 167] on button "Guide itinerary" at bounding box center [40, 172] width 58 height 10
select select "STAFF"
select select "RUN_SHEET"
select select "DEFAULT"
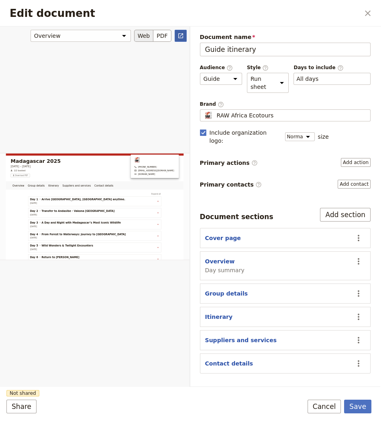
click at [181, 35] on icon "Open full preview" at bounding box center [181, 36] width 6 height 6
click at [369, 8] on icon "Close dialog" at bounding box center [368, 13] width 10 height 10
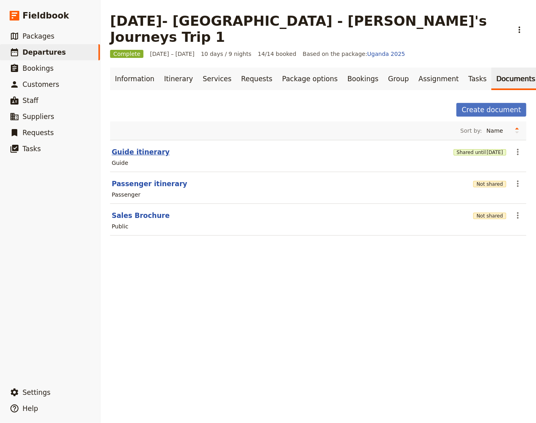
click at [147, 147] on button "Guide itinerary" at bounding box center [141, 152] width 58 height 10
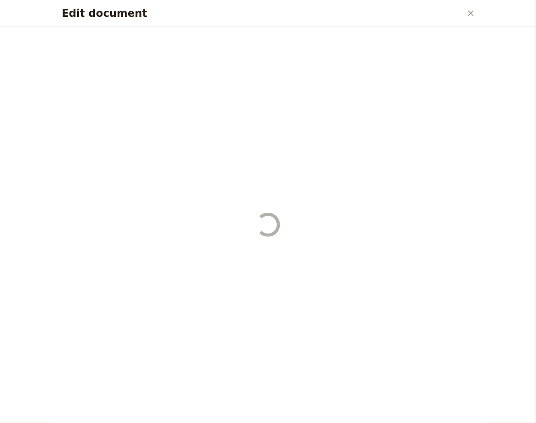
select select "STAFF"
select select "RUN_SHEET"
select select "DEFAULT"
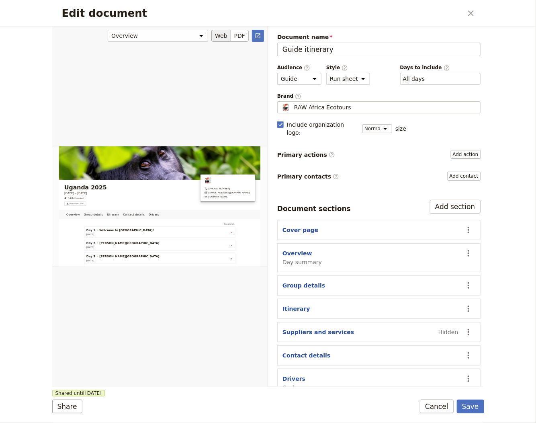
scroll to position [115, 0]
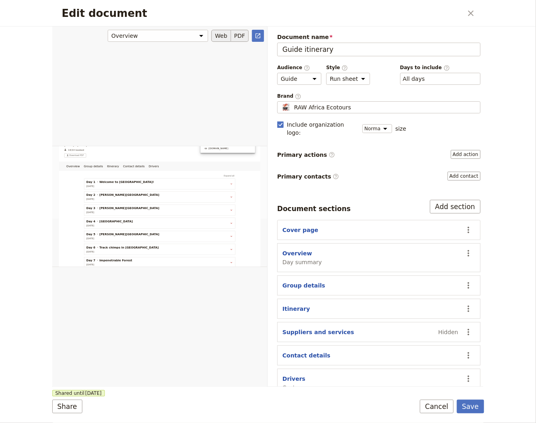
click at [241, 32] on button "PDF" at bounding box center [240, 36] width 18 height 12
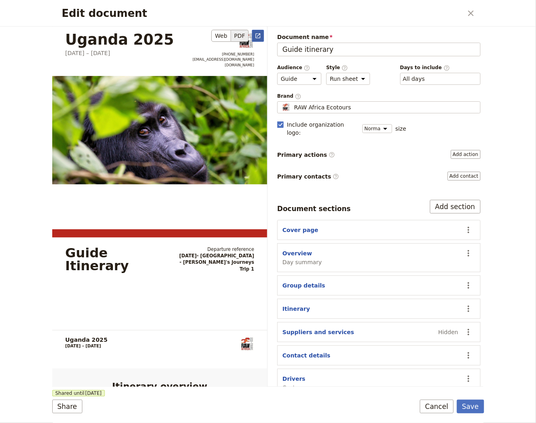
click at [258, 35] on icon "Open full preview" at bounding box center [258, 36] width 6 height 6
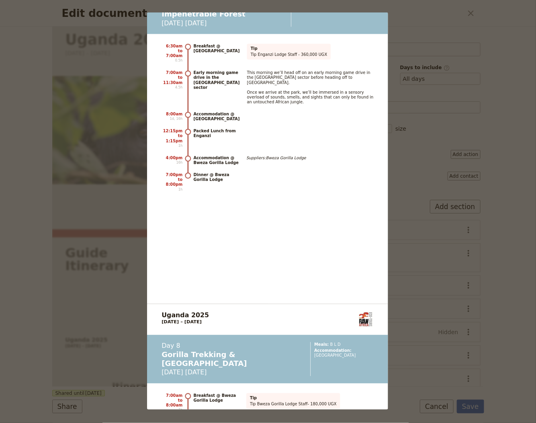
scroll to position [5629, 0]
